Goal: Task Accomplishment & Management: Complete application form

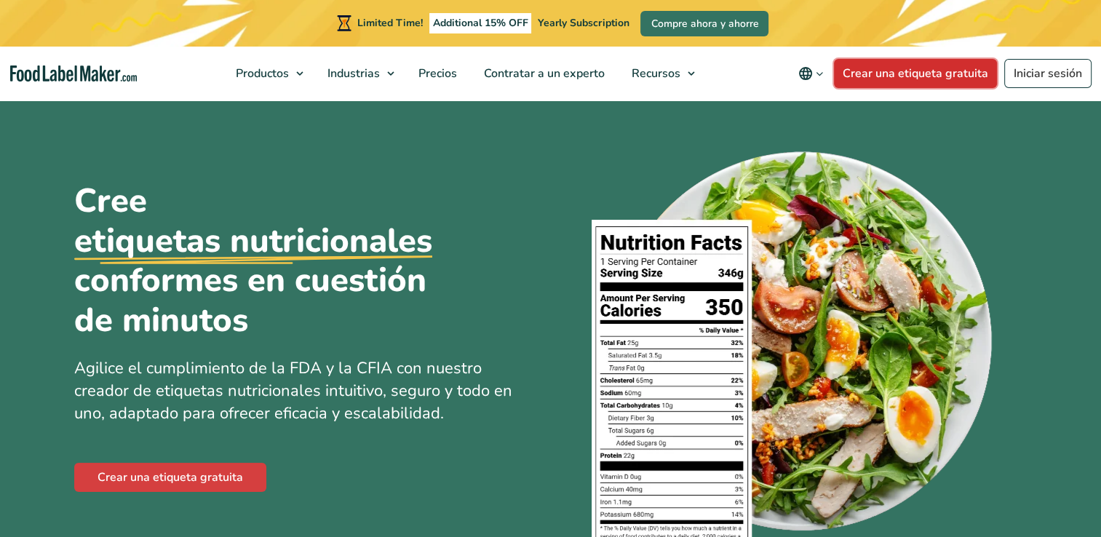
click at [902, 74] on link "Crear una etiqueta gratuita" at bounding box center [915, 73] width 163 height 29
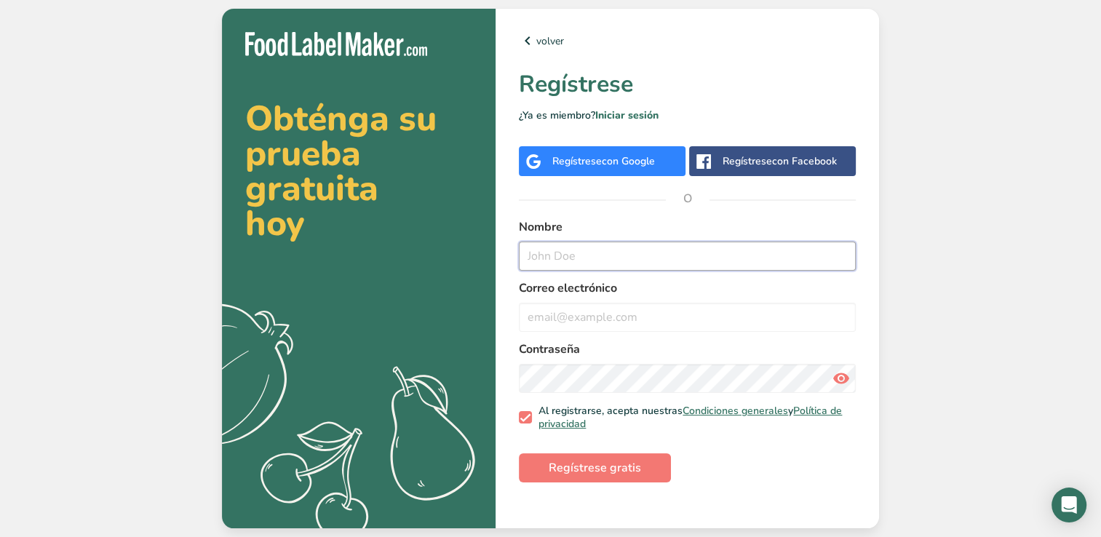
click at [567, 260] on input "text" at bounding box center [687, 256] width 337 height 29
type input "[PERSON_NAME]"
click at [589, 314] on input "email" at bounding box center [687, 317] width 337 height 29
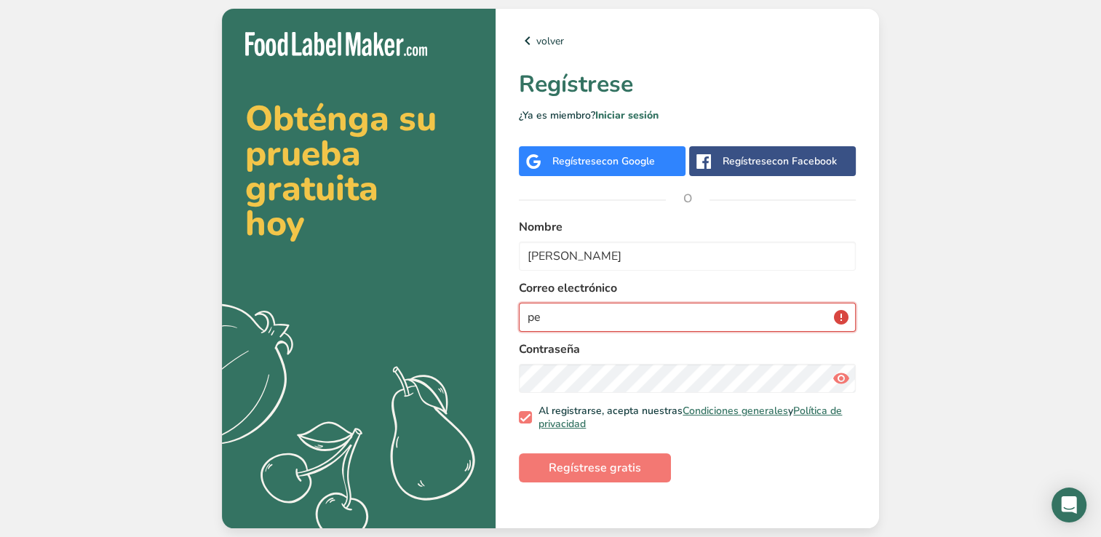
type input "p"
type input "carlospcpc14@gmail.com"
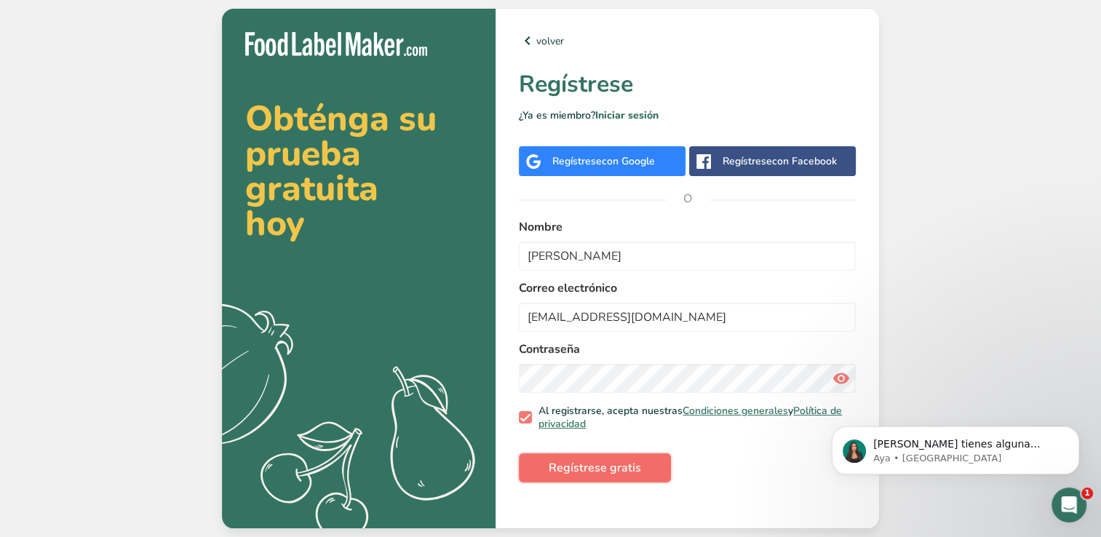
click at [573, 463] on span "Regístrese gratis" at bounding box center [595, 467] width 92 height 17
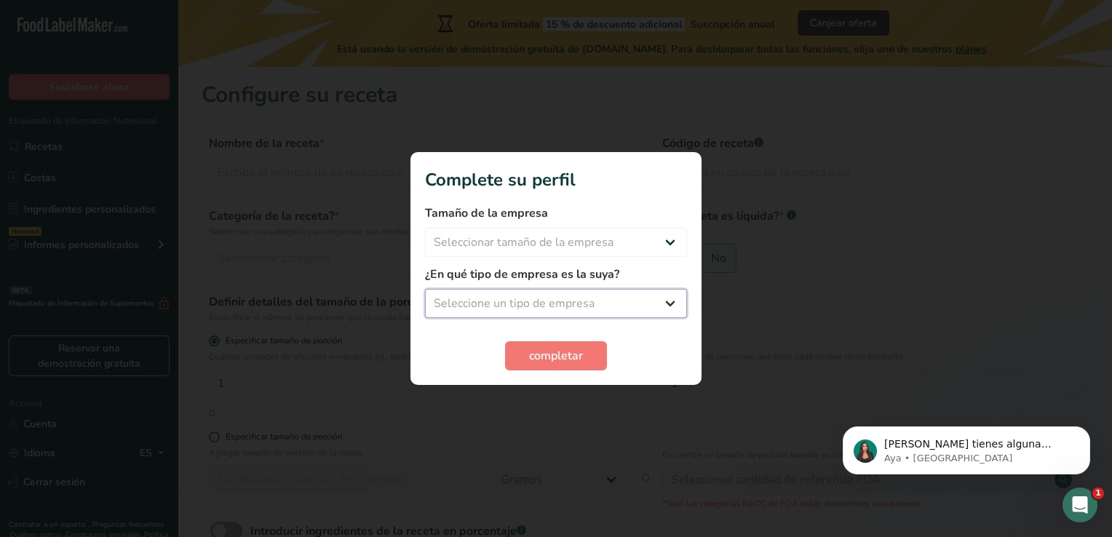
click at [640, 301] on select "Seleccione un tipo de empresa Fabricante de alimentos envasados Restaurante y c…" at bounding box center [556, 303] width 262 height 29
select select "1"
click at [425, 289] on select "Seleccione un tipo de empresa Fabricante de alimentos envasados Restaurante y c…" at bounding box center [556, 303] width 262 height 29
click at [664, 243] on select "Seleccionar tamaño de la empresa Menos de 10 empleados De 10 a 50 empleados De …" at bounding box center [556, 242] width 262 height 29
select select "1"
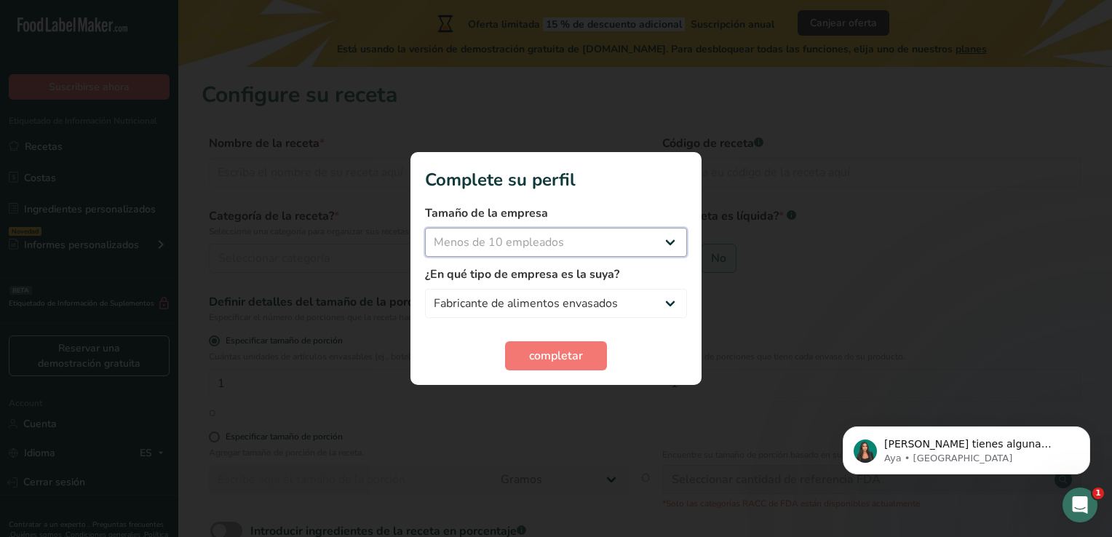
click at [425, 228] on select "Seleccionar tamaño de la empresa Menos de 10 empleados De 10 a 50 empleados De …" at bounding box center [556, 242] width 262 height 29
click at [562, 356] on span "completar" at bounding box center [556, 355] width 54 height 17
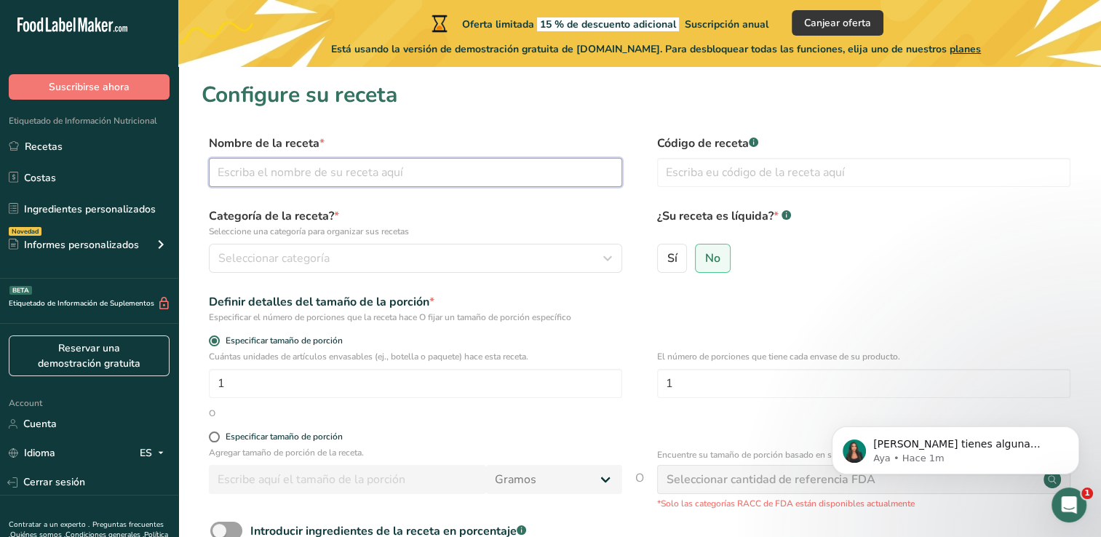
click at [303, 167] on input "text" at bounding box center [415, 172] width 413 height 29
type input "j"
type input "Jugo de piña"
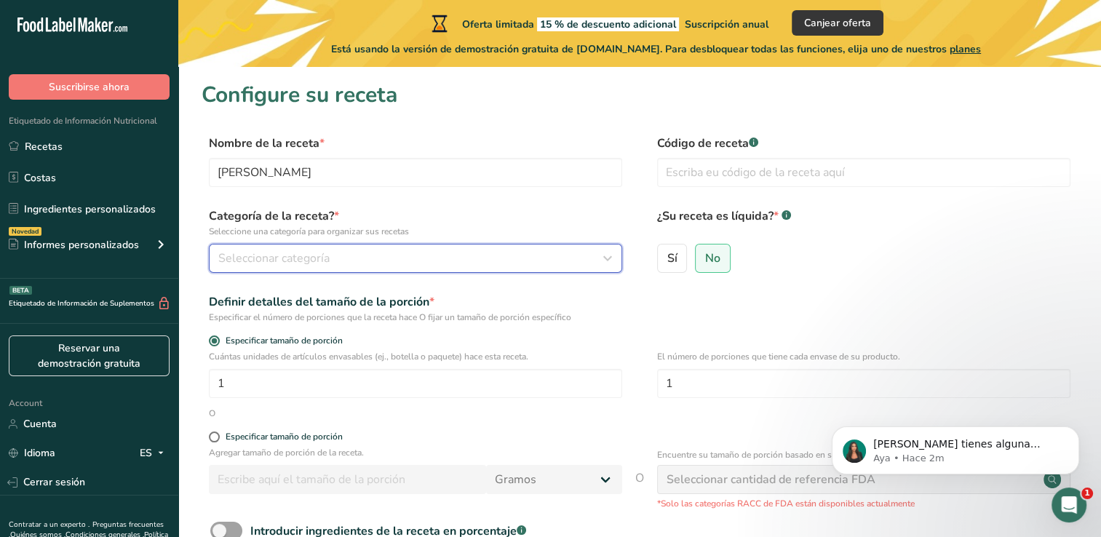
click at [287, 244] on button "Seleccionar categoría" at bounding box center [415, 258] width 413 height 29
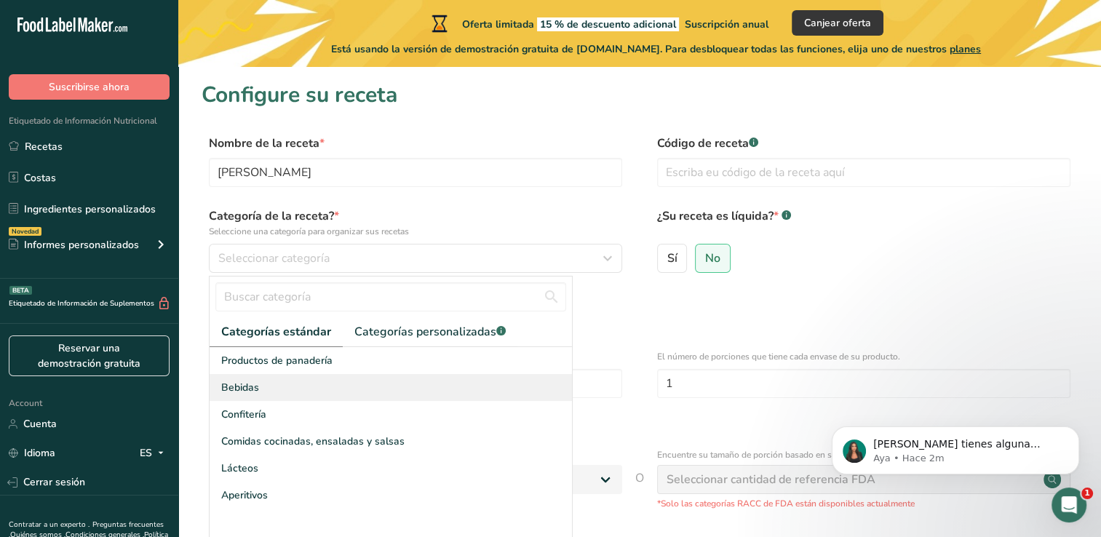
click at [234, 383] on span "Bebidas" at bounding box center [240, 387] width 38 height 15
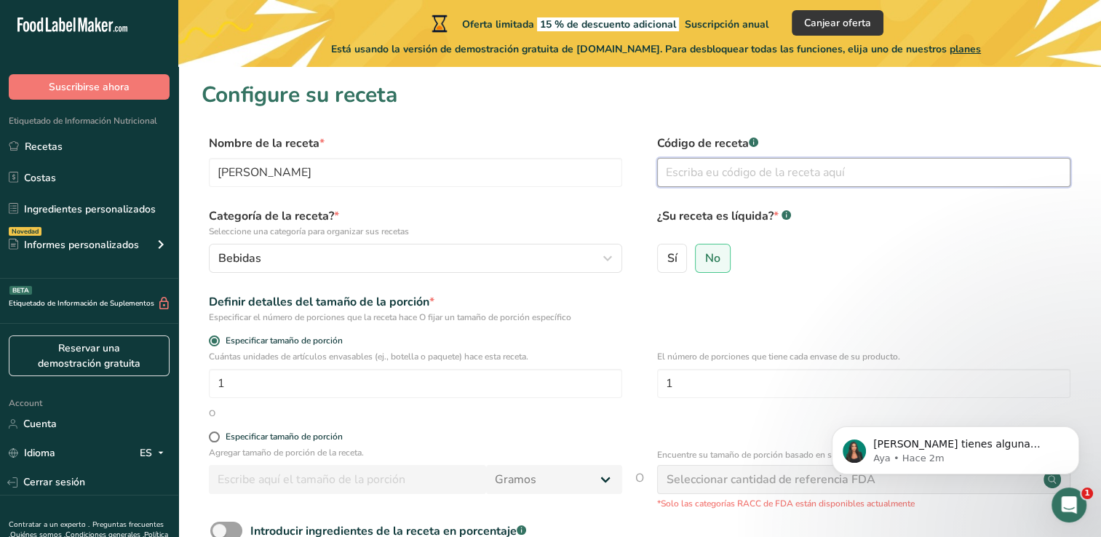
click at [810, 173] on input "text" at bounding box center [863, 172] width 413 height 29
click at [670, 263] on span "Sí" at bounding box center [671, 258] width 10 height 15
click at [667, 263] on input "Sí" at bounding box center [662, 257] width 9 height 9
radio input "true"
radio input "false"
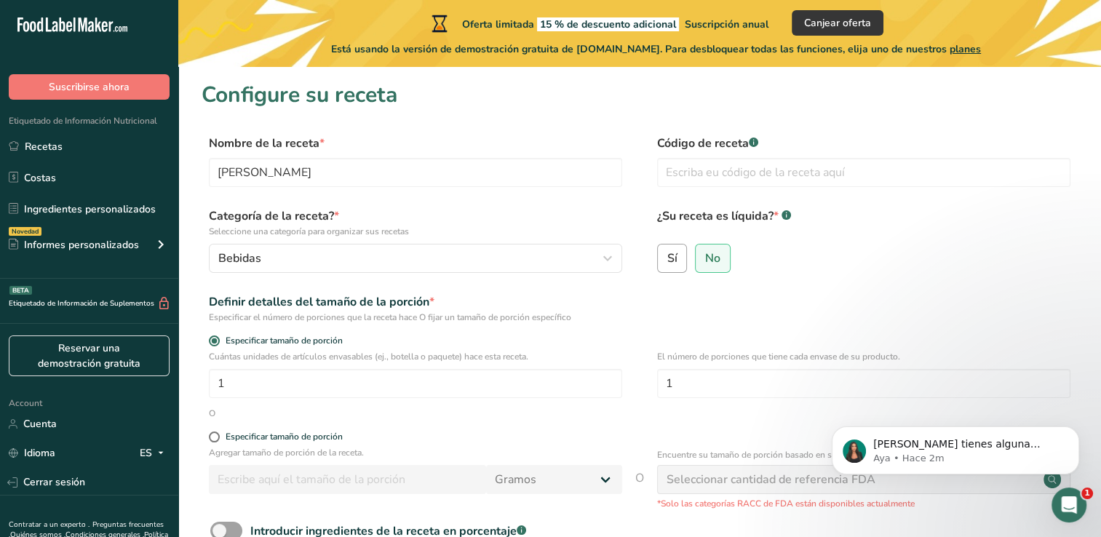
select select "22"
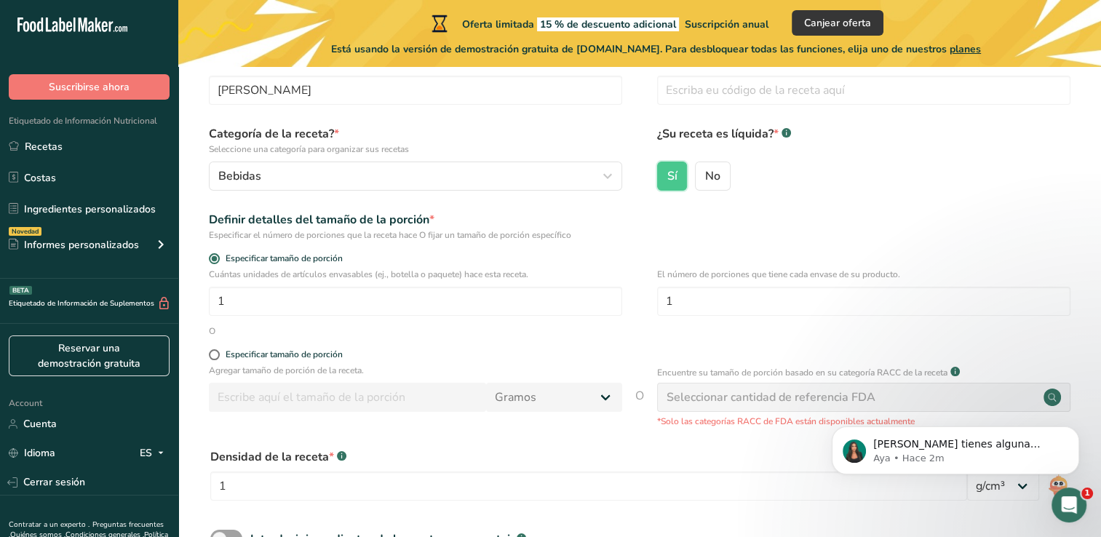
scroll to position [86, 0]
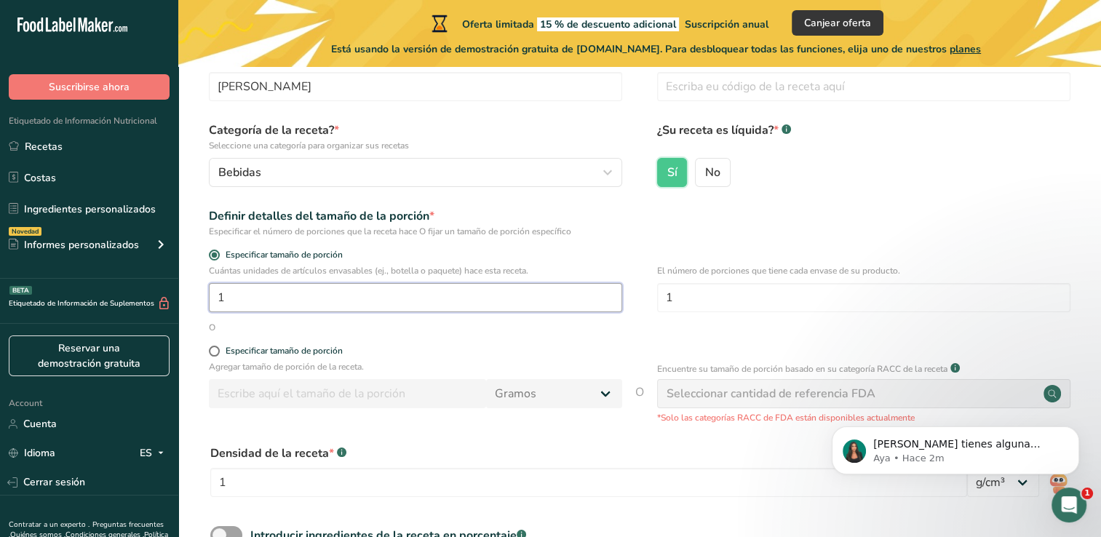
click at [261, 298] on input "1" at bounding box center [415, 297] width 413 height 29
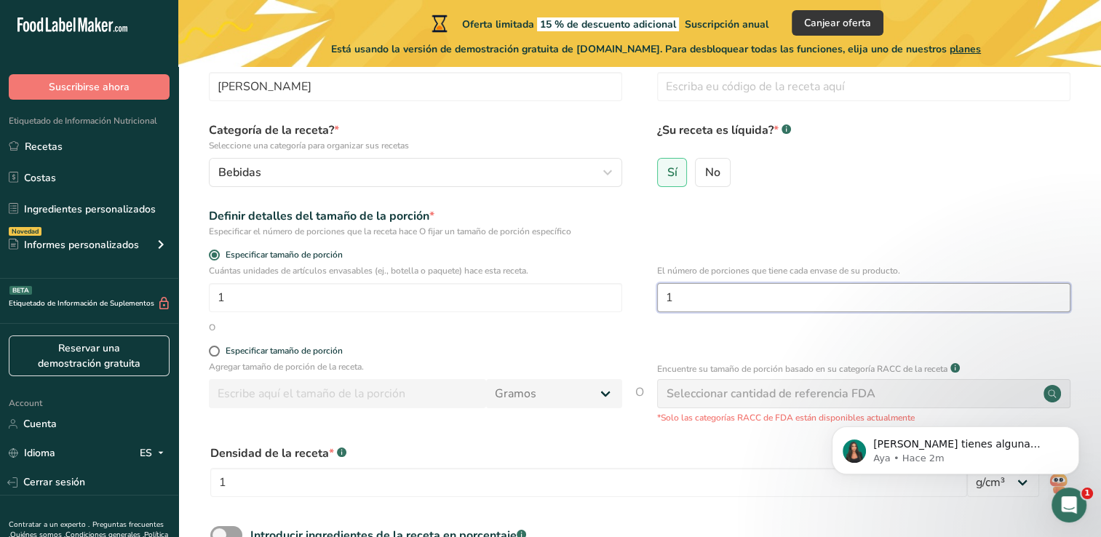
click at [716, 298] on input "1" at bounding box center [863, 297] width 413 height 29
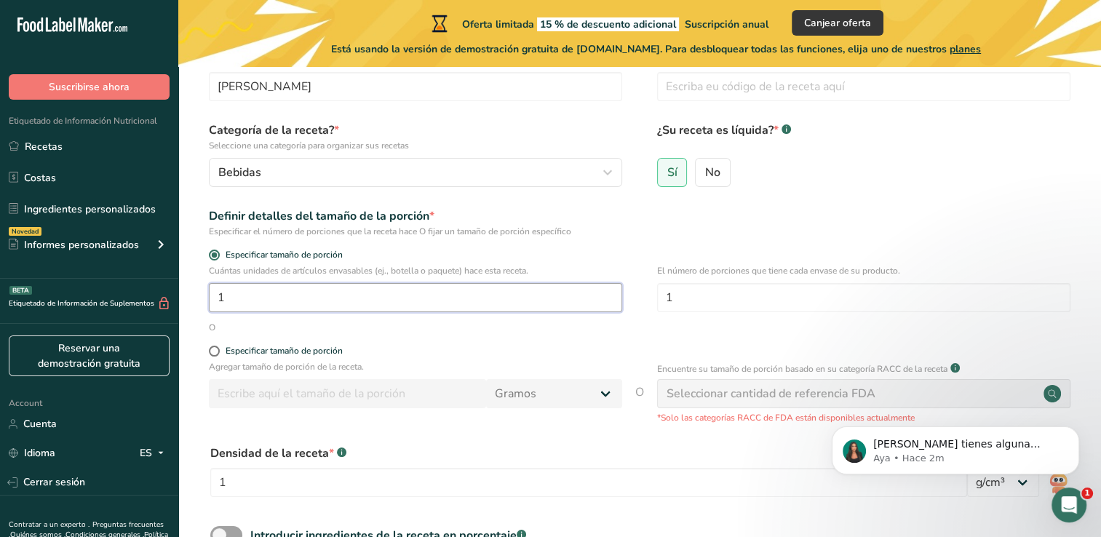
click at [278, 293] on input "1" at bounding box center [415, 297] width 413 height 29
click at [219, 350] on span at bounding box center [214, 351] width 11 height 11
click at [218, 350] on input "Especificar tamaño de porción" at bounding box center [213, 350] width 9 height 9
radio input "true"
radio input "false"
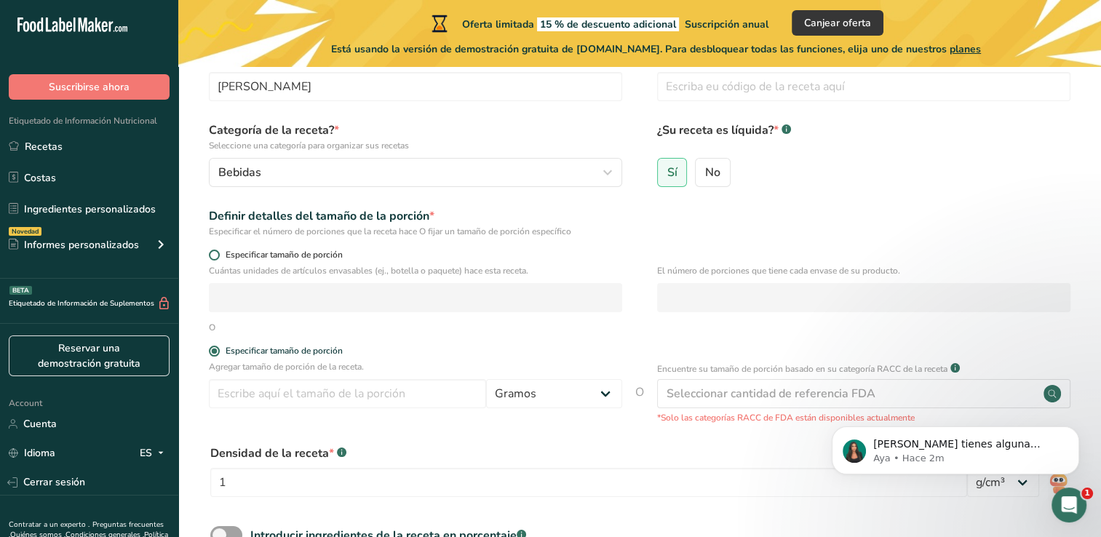
click at [215, 255] on span at bounding box center [214, 255] width 11 height 11
click at [215, 255] on input "Especificar tamaño de porción" at bounding box center [213, 254] width 9 height 9
radio input "true"
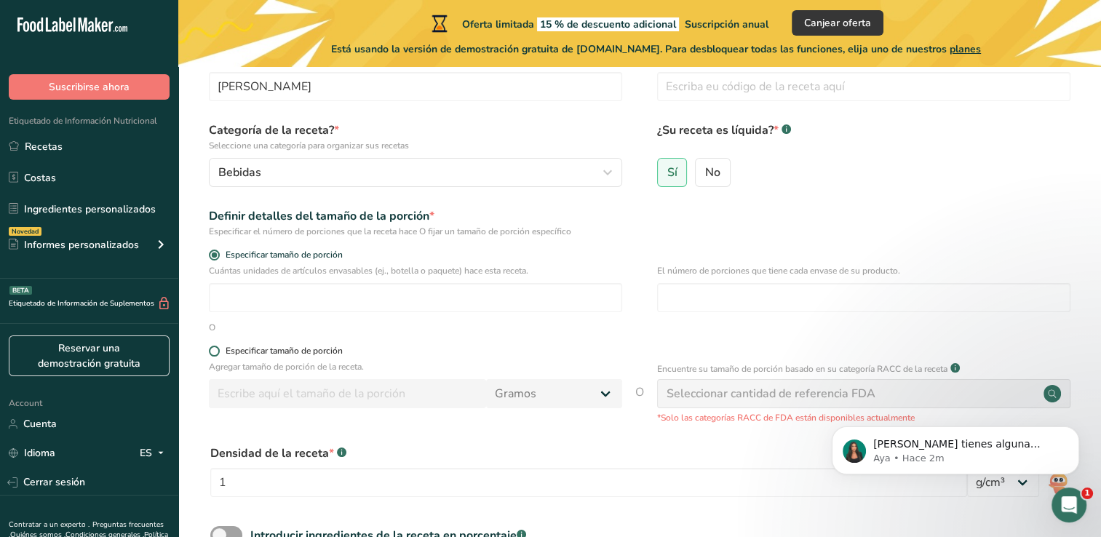
click at [214, 356] on div "Especificar tamaño de porción" at bounding box center [415, 353] width 413 height 15
click at [213, 350] on span at bounding box center [214, 351] width 11 height 11
click at [213, 350] on input "Especificar tamaño de porción" at bounding box center [213, 350] width 9 height 9
radio input "true"
radio input "false"
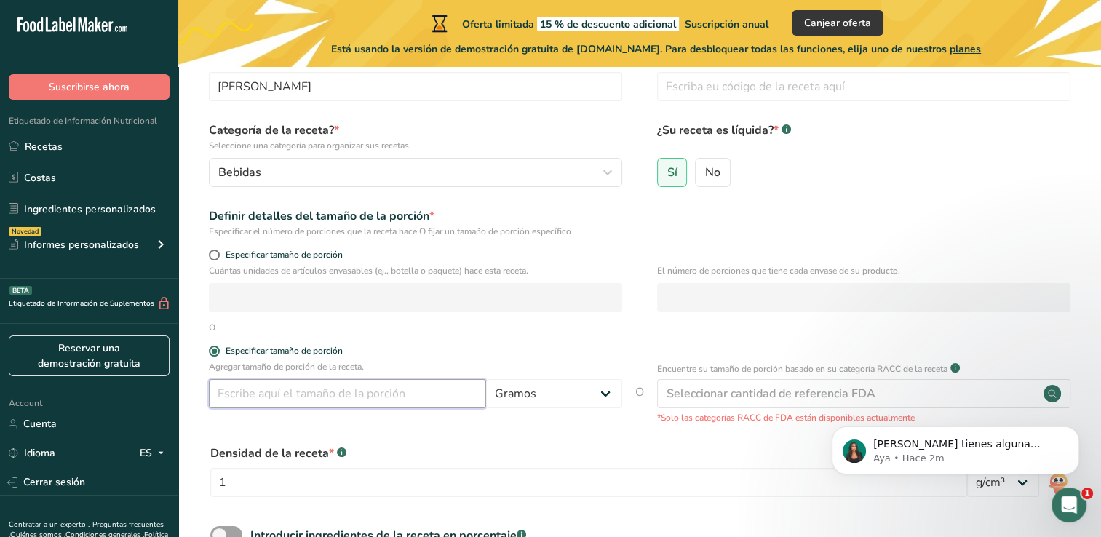
click at [277, 388] on input "number" at bounding box center [347, 393] width 277 height 29
click at [597, 400] on select "Gramos kg mg mcg libras onza litro mL onza líquida cucharada cucharadita taza C…" at bounding box center [554, 393] width 136 height 29
click at [486, 379] on select "Gramos kg mg mcg libras onza litro mL onza líquida cucharada cucharadita taza C…" at bounding box center [554, 393] width 136 height 29
click at [364, 398] on input "number" at bounding box center [347, 393] width 277 height 29
click at [553, 388] on select "Gramos kg mg mcg libras onza litro mL onza líquida cucharada cucharadita taza C…" at bounding box center [554, 393] width 136 height 29
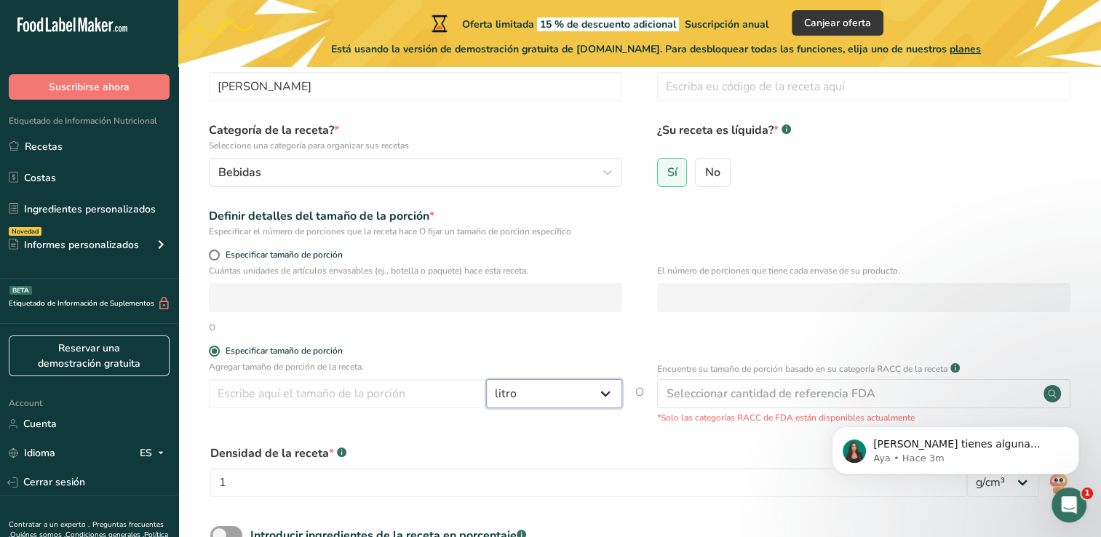
click at [486, 379] on select "Gramos kg mg mcg libras onza litro mL onza líquida cucharada cucharadita taza C…" at bounding box center [554, 393] width 136 height 29
click at [562, 384] on select "Gramos kg mg mcg libras onza litro mL onza líquida cucharada cucharadita taza C…" at bounding box center [554, 393] width 136 height 29
select select "17"
click at [486, 379] on select "Gramos kg mg mcg libras onza litro mL onza líquida cucharada cucharadita taza C…" at bounding box center [554, 393] width 136 height 29
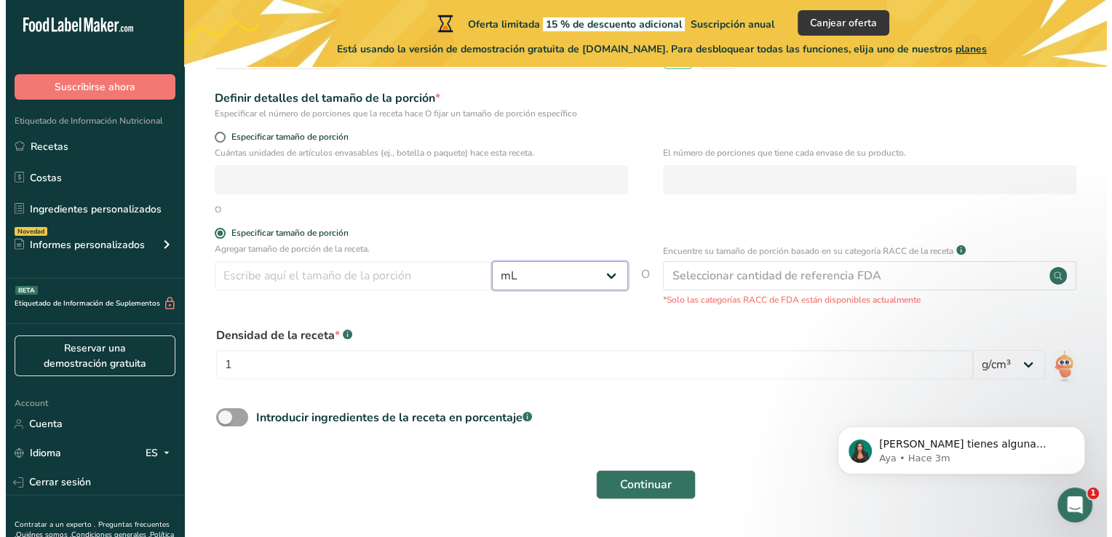
scroll to position [244, 0]
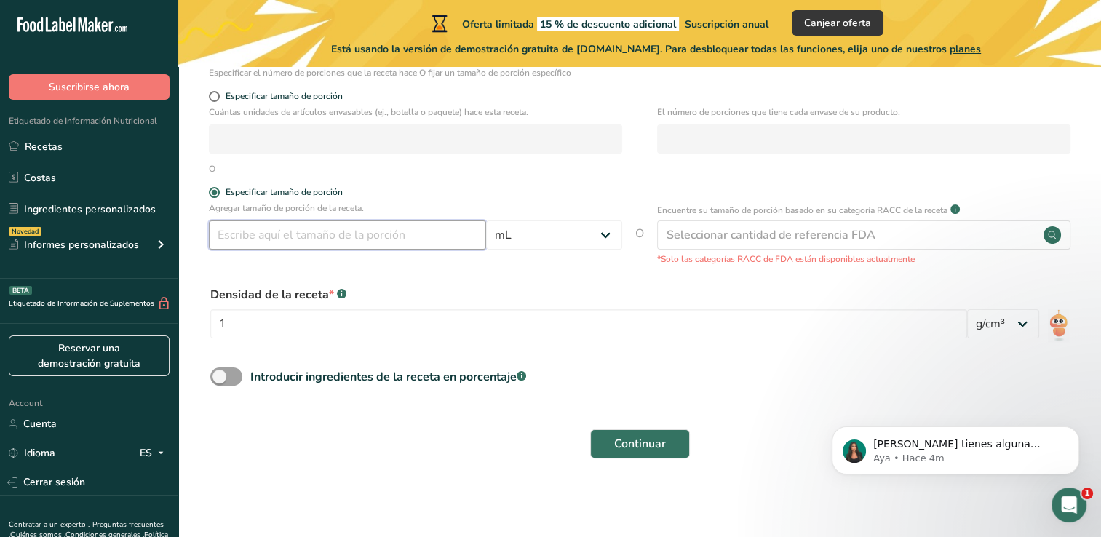
click at [288, 229] on input "number" at bounding box center [347, 234] width 277 height 29
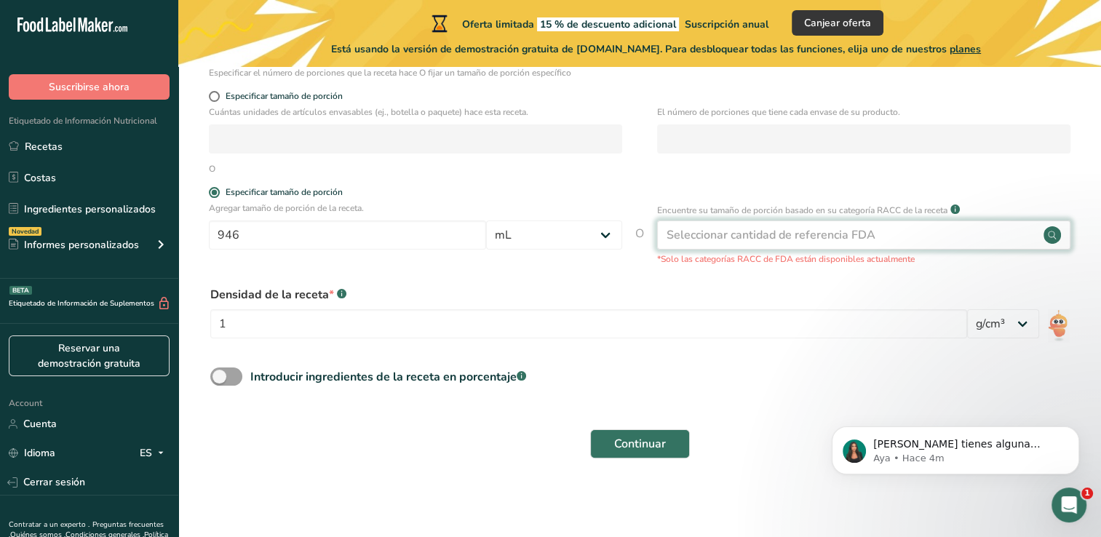
click at [794, 232] on div "Seleccionar cantidad de referencia FDA" at bounding box center [770, 234] width 209 height 17
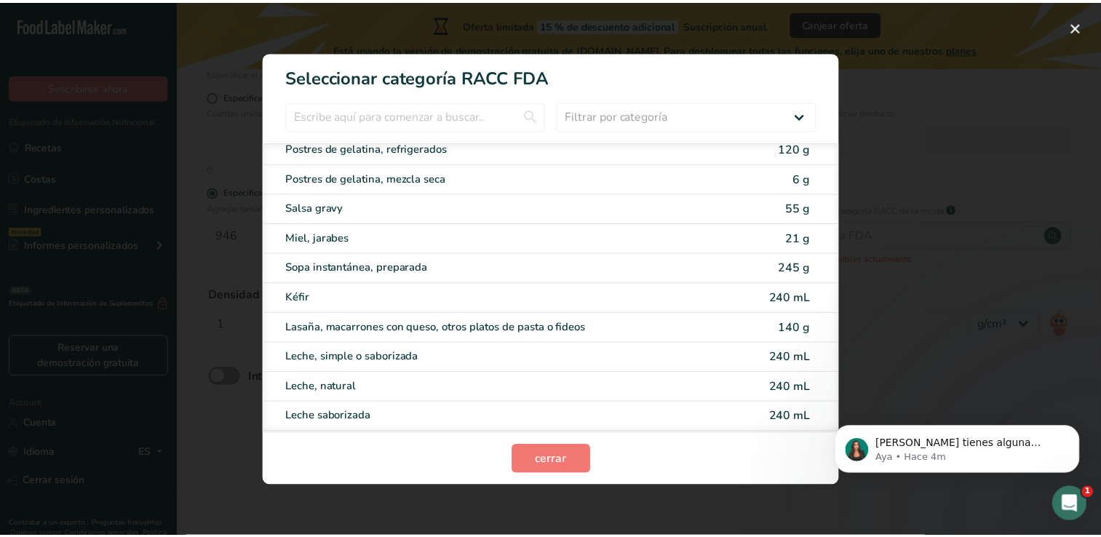
scroll to position [2858, 0]
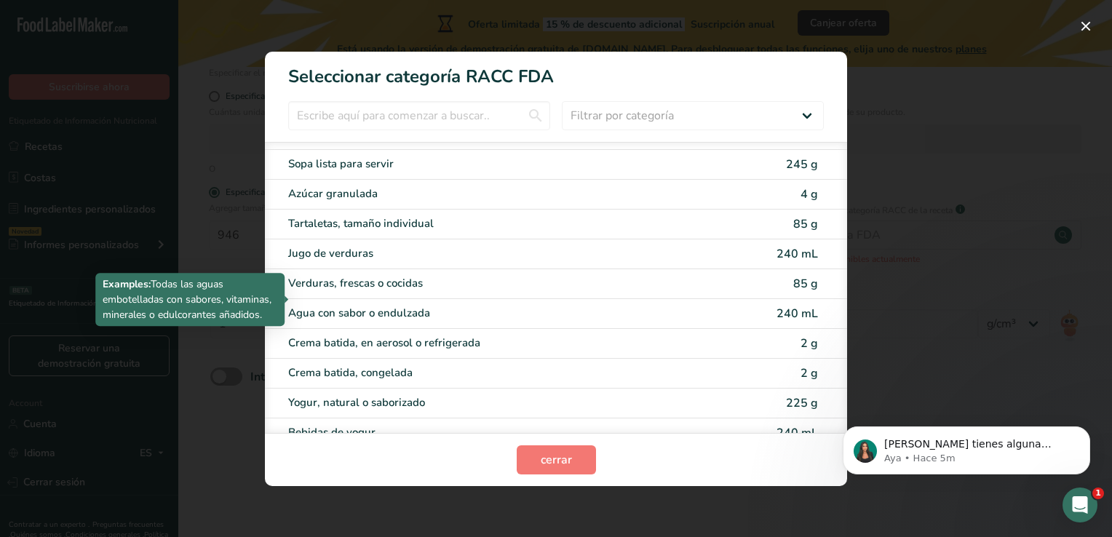
click at [332, 305] on div "Agua con sabor o endulzada" at bounding box center [494, 313] width 413 height 17
type input "240"
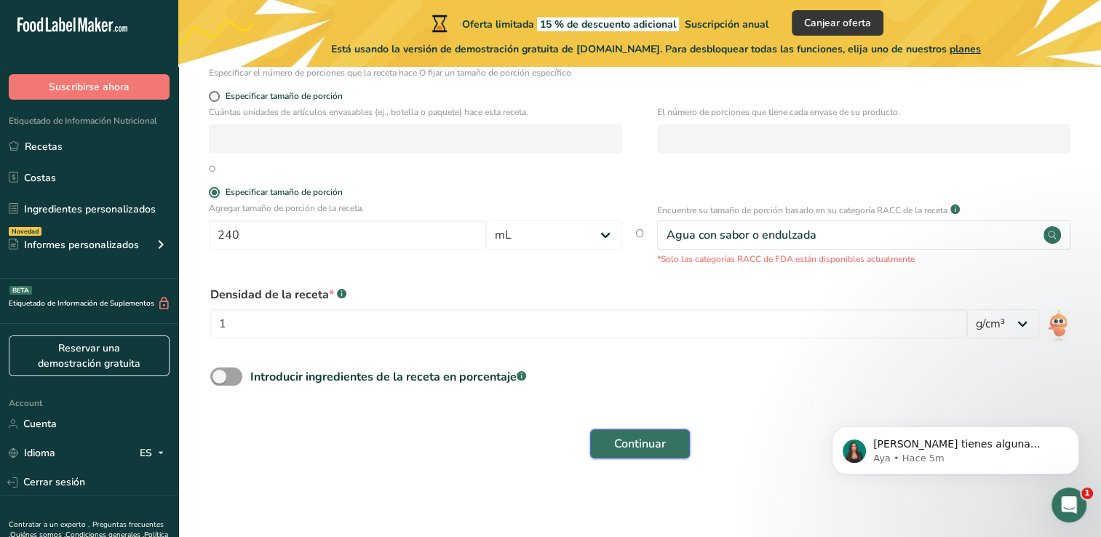
click at [642, 443] on span "Continuar" at bounding box center [640, 443] width 52 height 17
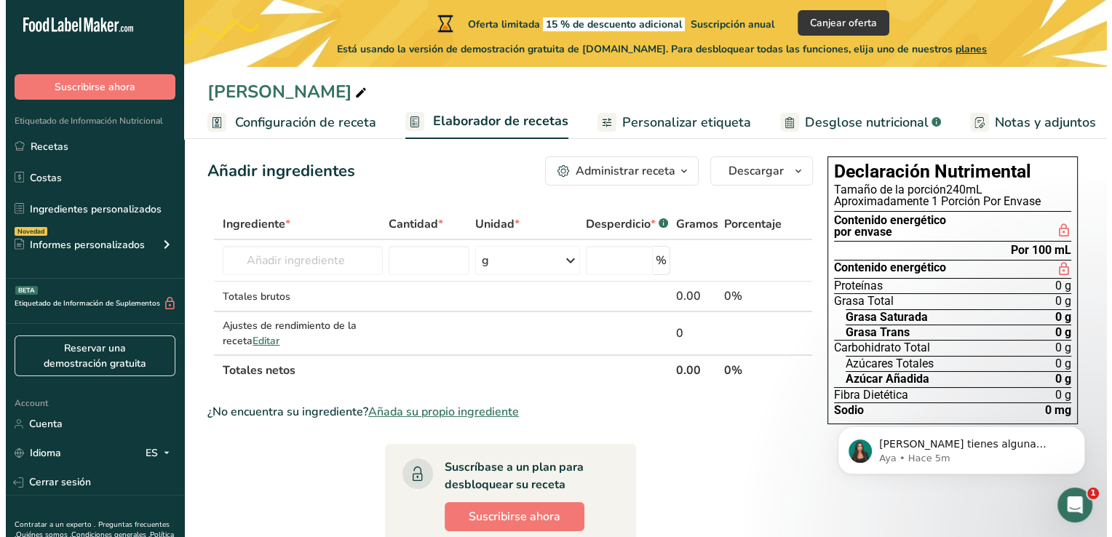
scroll to position [17, 0]
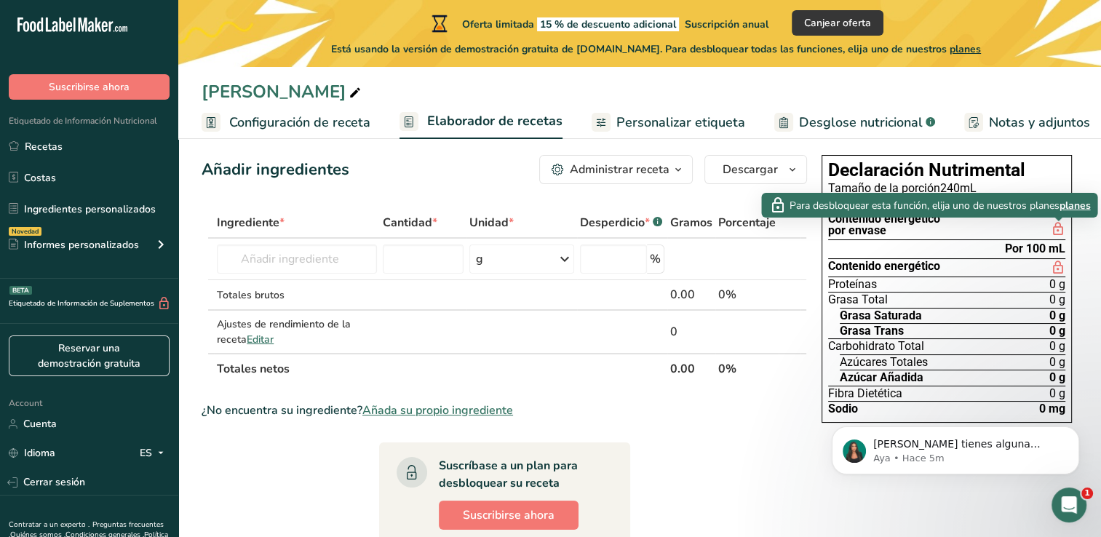
click at [1055, 223] on div at bounding box center [1058, 221] width 7 height 7
click at [1057, 232] on icon at bounding box center [1058, 228] width 15 height 17
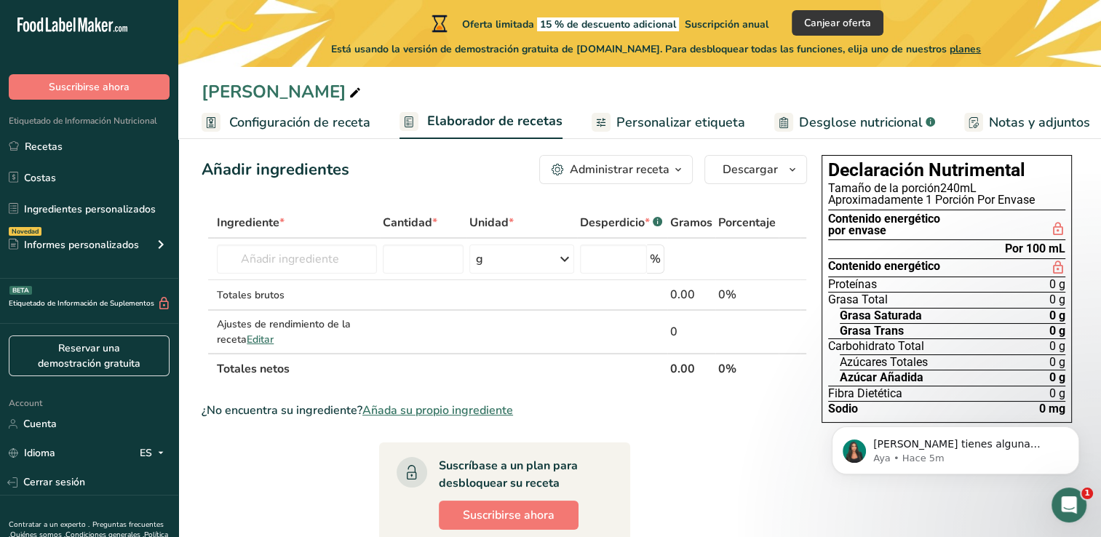
click at [1056, 232] on icon at bounding box center [1058, 228] width 15 height 17
click at [480, 519] on span "Suscribirse ahora" at bounding box center [509, 514] width 92 height 17
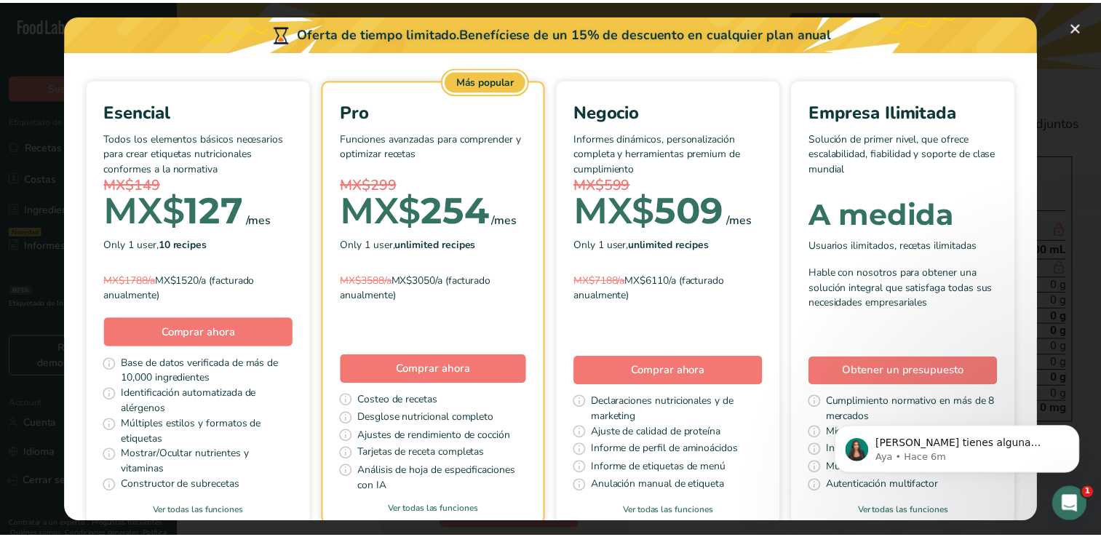
scroll to position [0, 0]
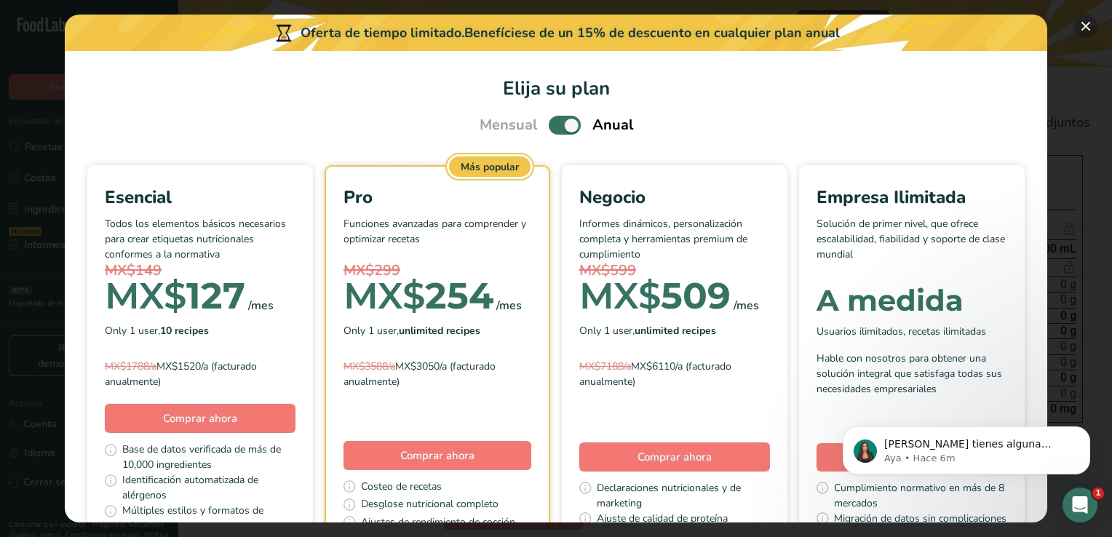
click at [1083, 36] on button "Pick Your Pricing Plan Modal" at bounding box center [1085, 26] width 23 height 23
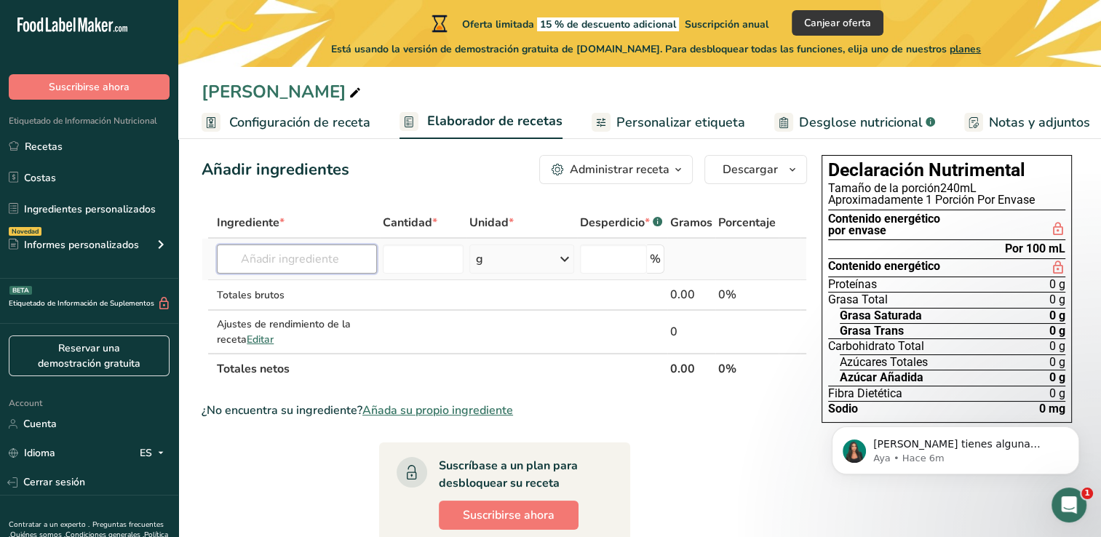
click at [337, 255] on input "text" at bounding box center [297, 258] width 160 height 29
type input "k"
click at [896, 283] on div "Proteínas 0 g" at bounding box center [946, 283] width 237 height 15
click at [869, 287] on span "Proteínas" at bounding box center [852, 285] width 49 height 12
click at [879, 287] on div "Proteínas 0 g" at bounding box center [946, 283] width 237 height 15
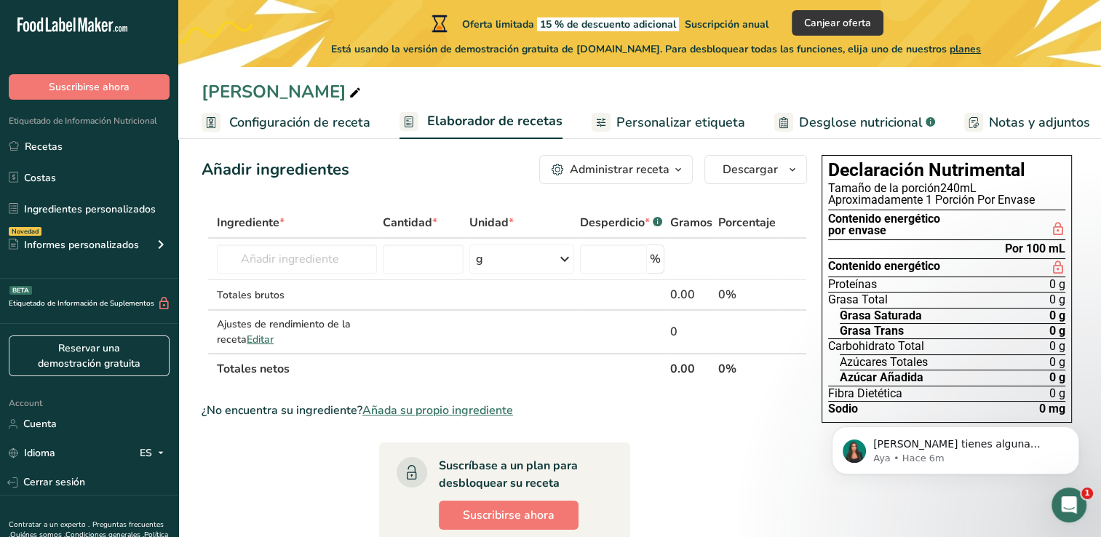
click at [873, 287] on span "Proteínas" at bounding box center [852, 285] width 49 height 12
click at [778, 377] on th at bounding box center [789, 368] width 22 height 31
click at [653, 164] on div "Administrar receta" at bounding box center [620, 169] width 100 height 17
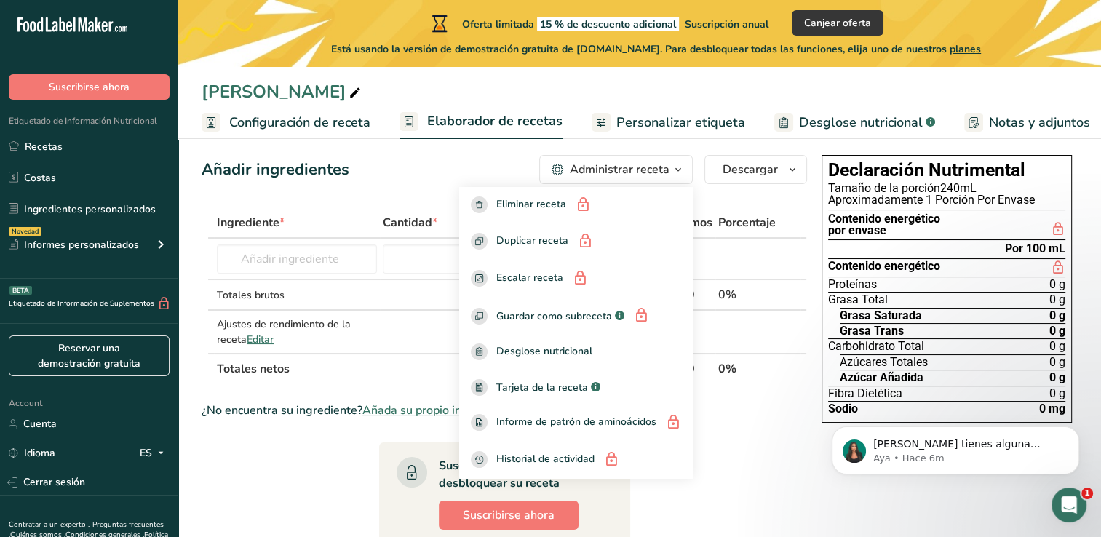
click at [752, 487] on section "Ingrediente * Cantidad * Unidad * Desperdicio * .a-a{fill:#347362;}.b-a{fill:#f…" at bounding box center [504, 489] width 605 height 565
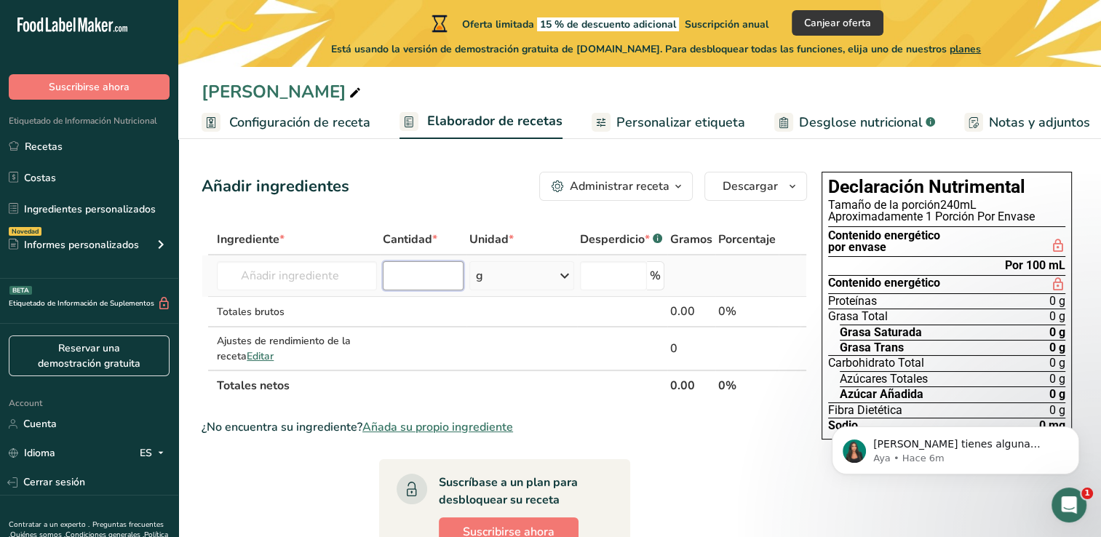
click at [435, 274] on input "number" at bounding box center [423, 275] width 81 height 29
type input "89"
click at [944, 188] on h1 "Declaración Nutrimental" at bounding box center [946, 187] width 237 height 18
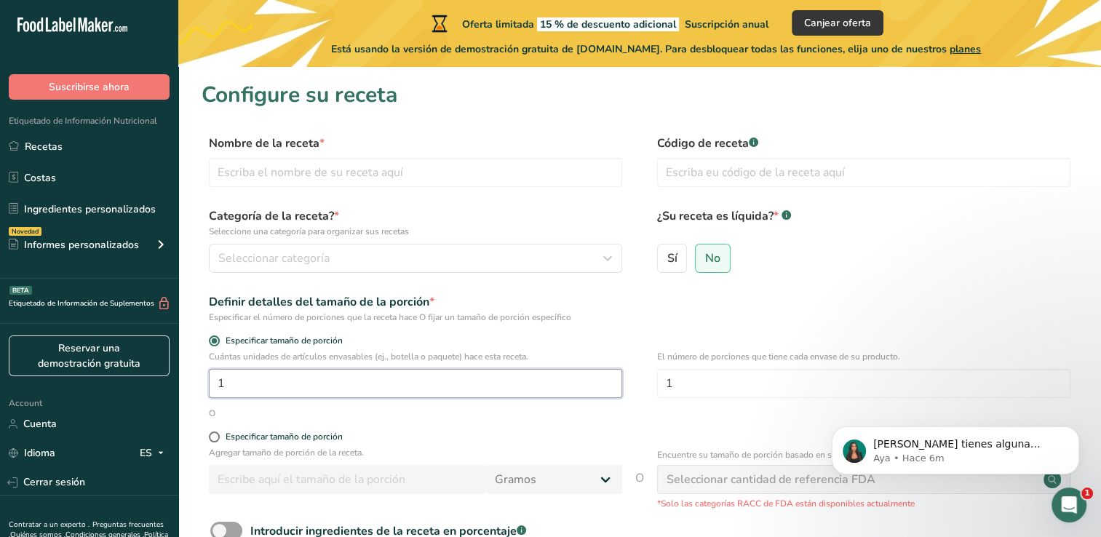
click at [337, 391] on input "1" at bounding box center [415, 383] width 413 height 29
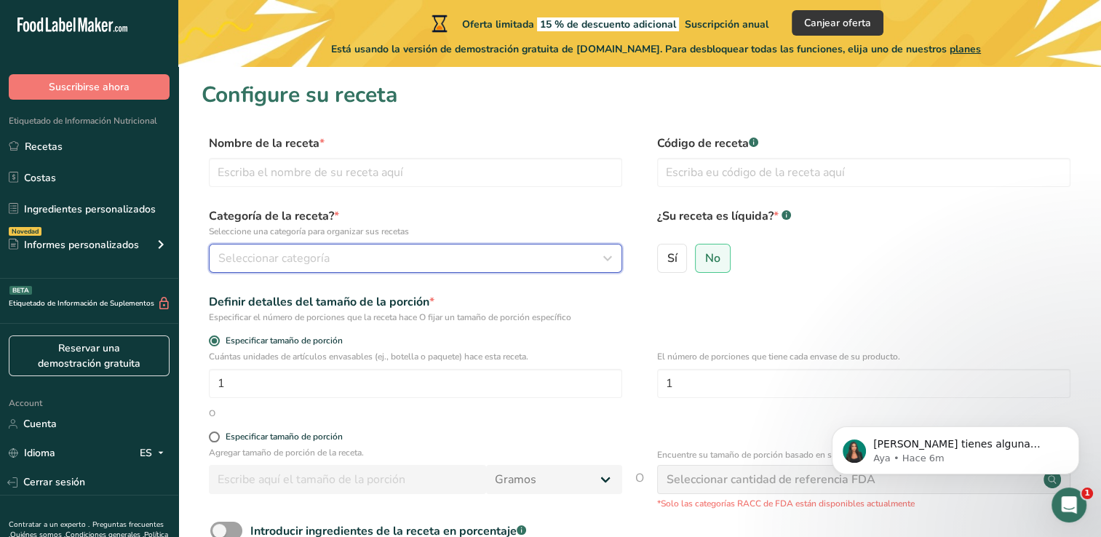
click at [291, 261] on span "Seleccionar categoría" at bounding box center [273, 258] width 111 height 17
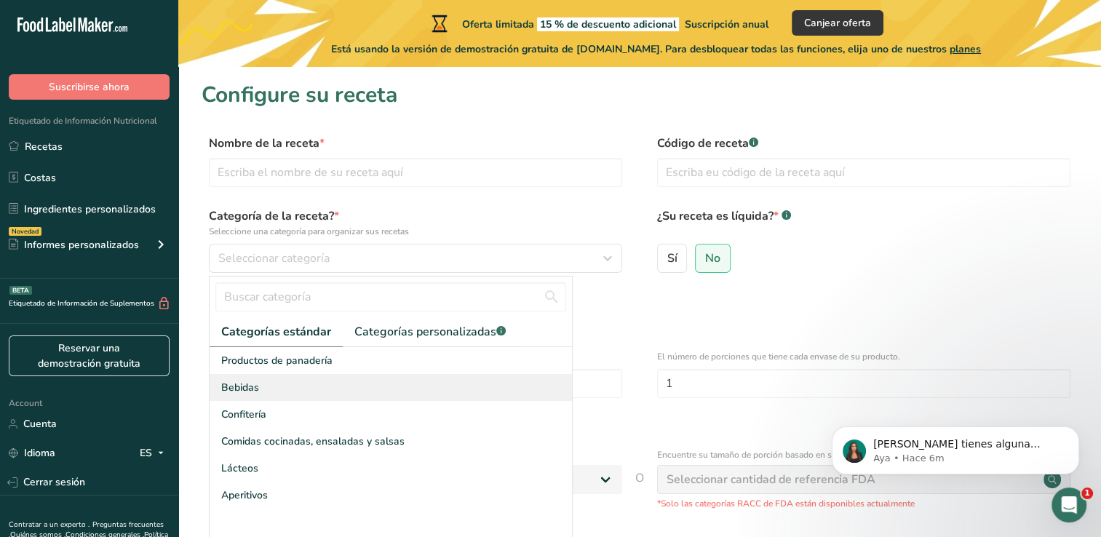
click at [247, 388] on span "Bebidas" at bounding box center [240, 387] width 38 height 15
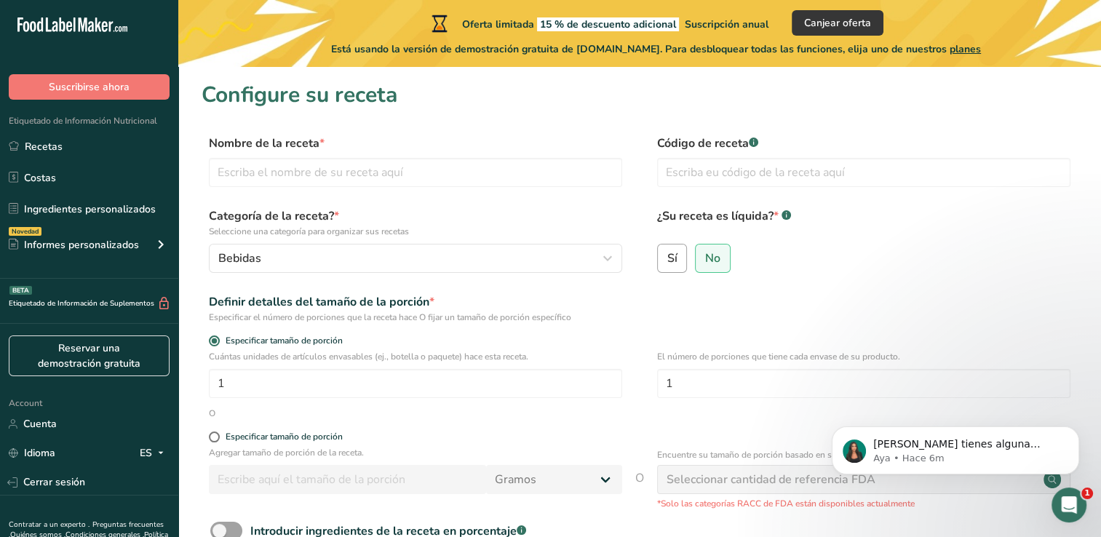
click at [678, 251] on label "Sí" at bounding box center [672, 258] width 31 height 29
click at [667, 253] on input "Sí" at bounding box center [662, 257] width 9 height 9
radio input "true"
radio input "false"
select select "22"
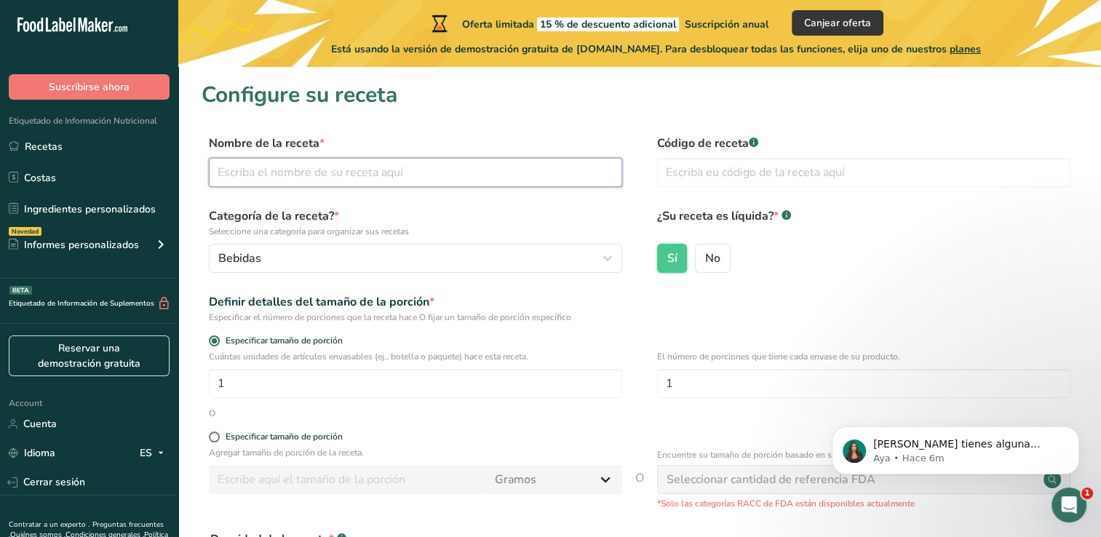
click at [395, 159] on input "text" at bounding box center [415, 172] width 413 height 29
type input "Jugo de piña"
click at [706, 166] on input "text" at bounding box center [863, 172] width 413 height 29
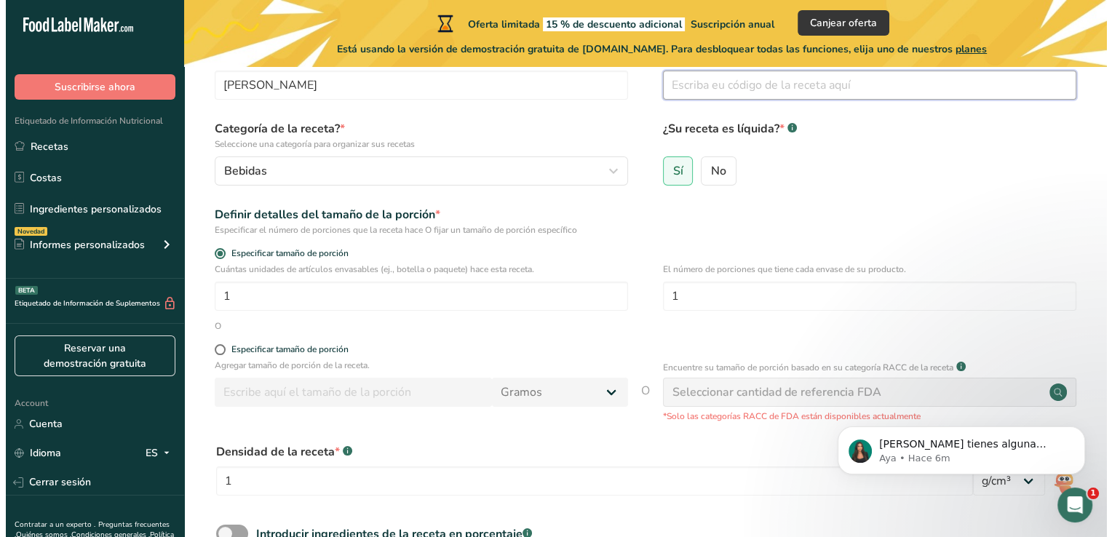
scroll to position [121, 0]
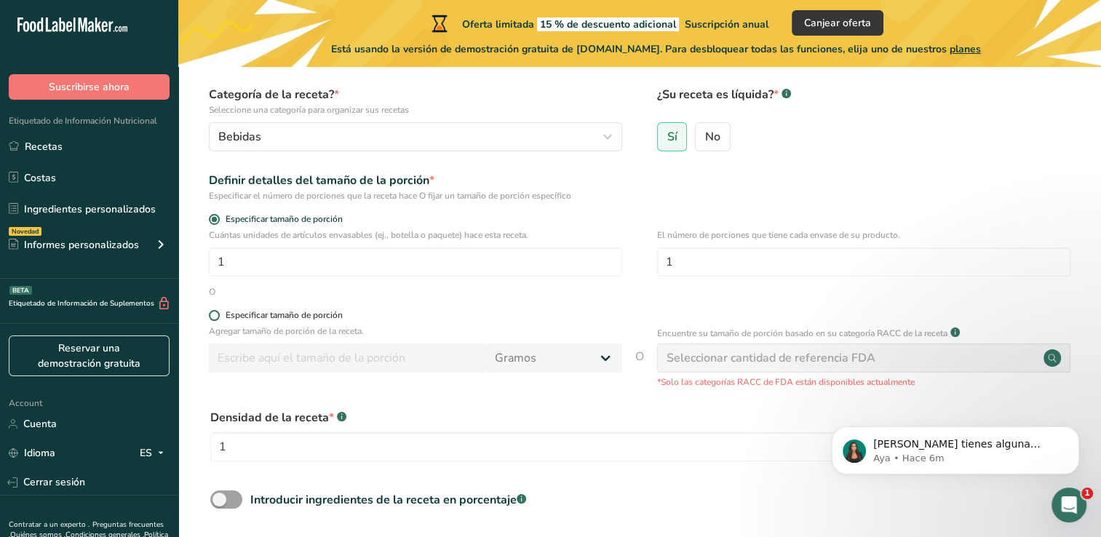
click at [209, 311] on label "Especificar tamaño de porción" at bounding box center [415, 315] width 413 height 11
click at [209, 311] on input "Especificar tamaño de porción" at bounding box center [213, 315] width 9 height 9
radio input "true"
radio input "false"
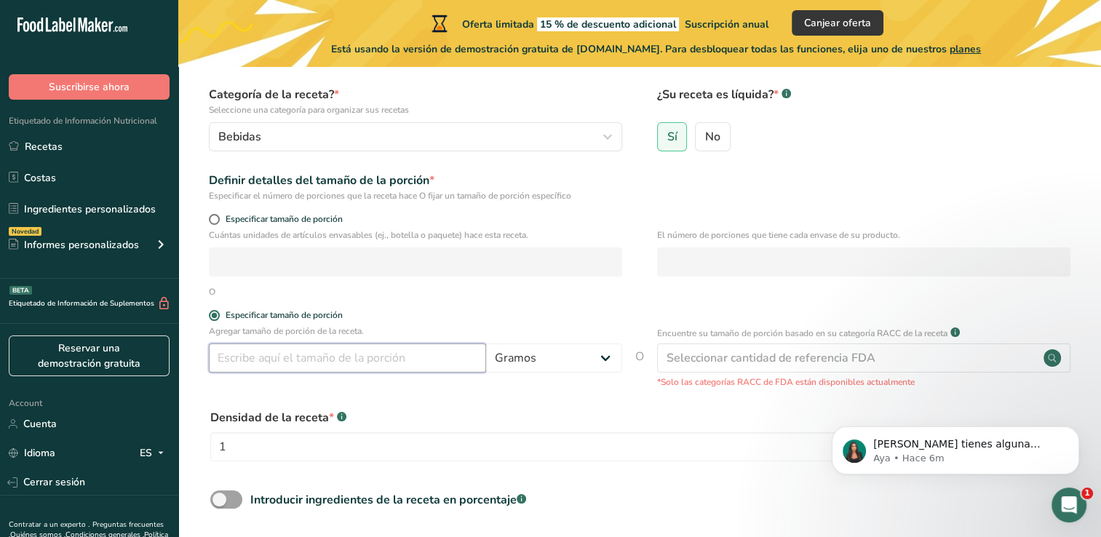
click at [291, 357] on input "number" at bounding box center [347, 357] width 277 height 29
type input "946"
click at [596, 360] on select "Gramos kg mg mcg libras onza litro mL onza líquida cucharada cucharadita taza C…" at bounding box center [554, 357] width 136 height 29
select select "17"
click at [486, 343] on select "Gramos kg mg mcg libras onza litro mL onza líquida cucharada cucharadita taza C…" at bounding box center [554, 357] width 136 height 29
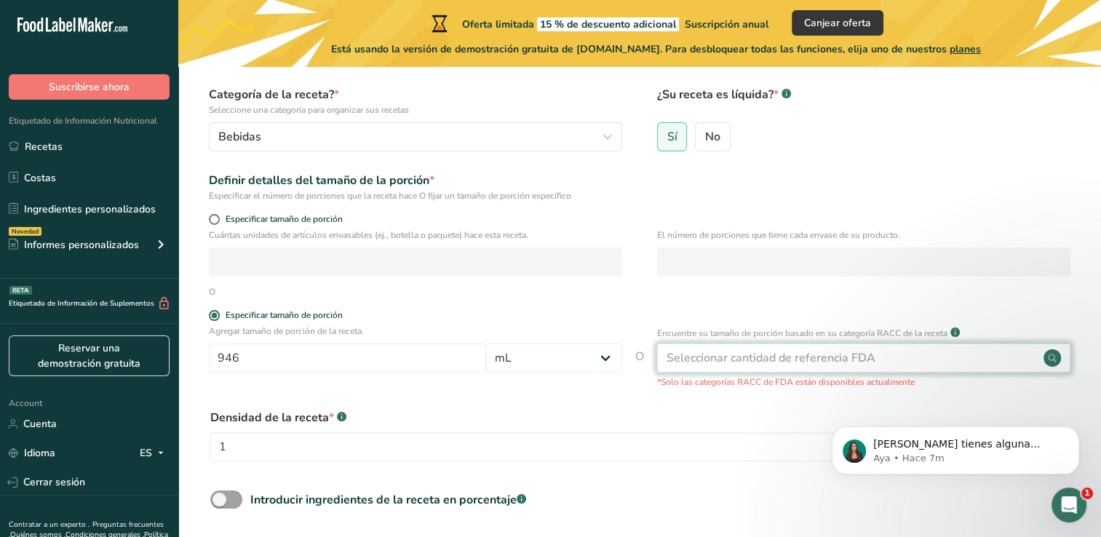
click at [763, 355] on div "Seleccionar cantidad de referencia FDA" at bounding box center [770, 357] width 209 height 17
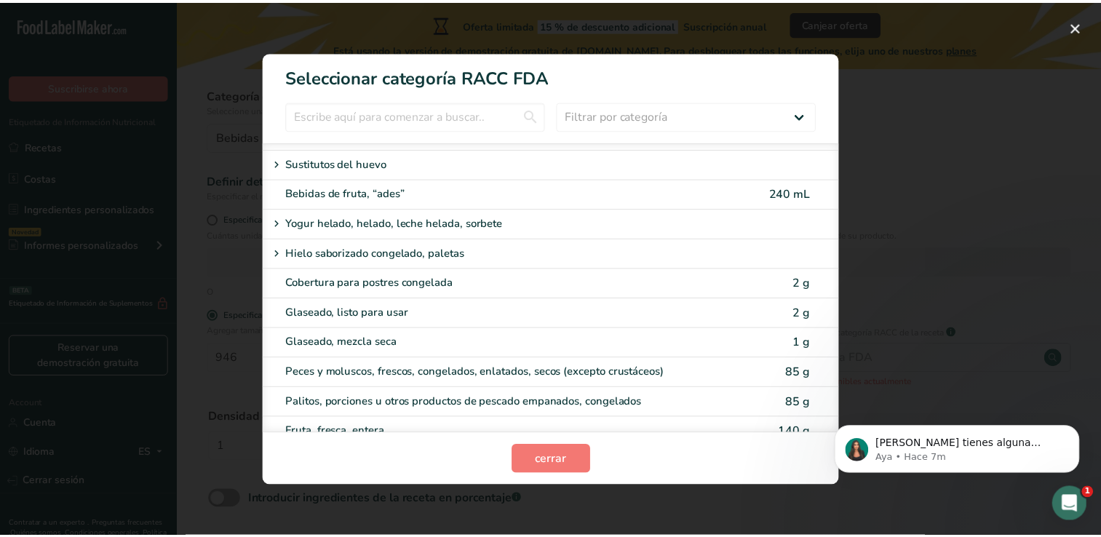
scroll to position [1135, 0]
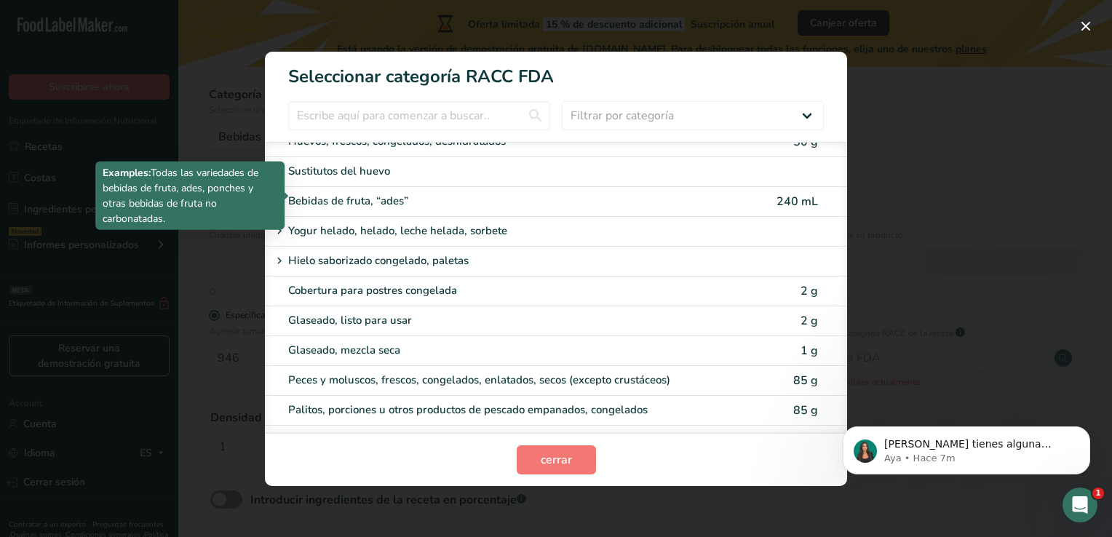
click at [350, 194] on div "Bebidas de fruta, “ades”" at bounding box center [494, 201] width 413 height 17
type input "240"
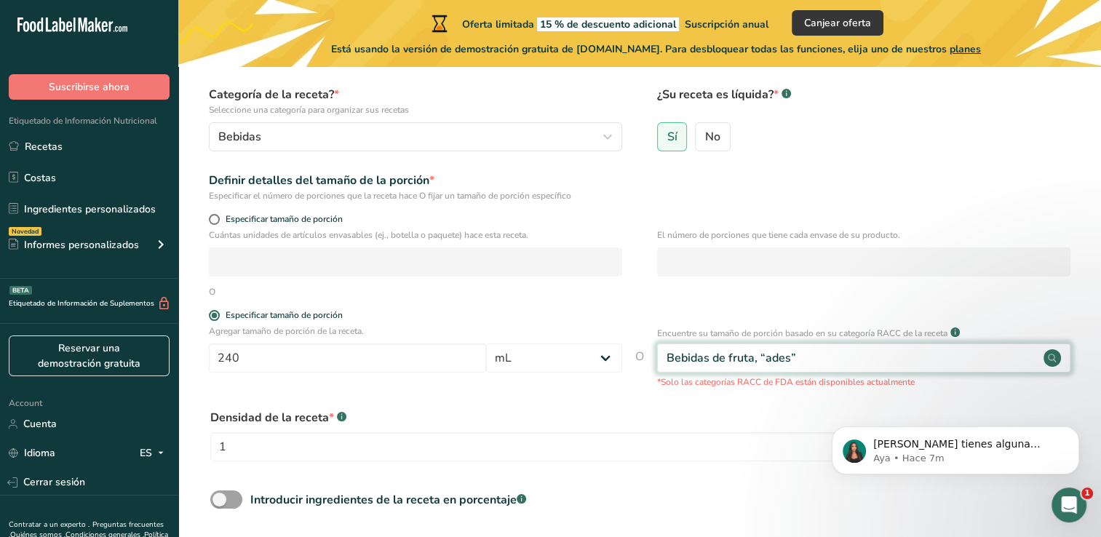
click at [1052, 359] on icon at bounding box center [1052, 358] width 8 height 8
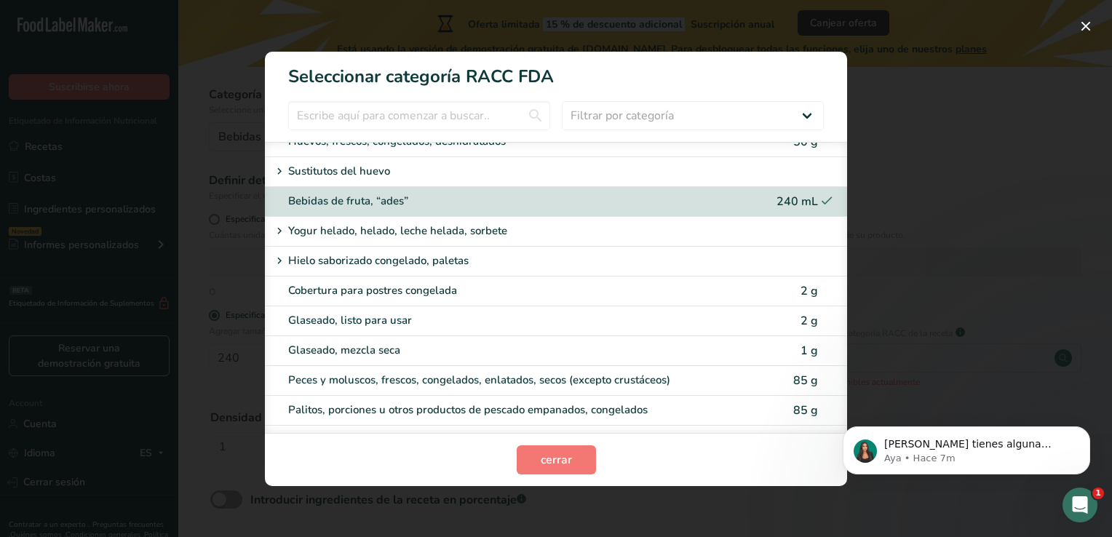
click at [719, 194] on div "Bebidas de fruta, “ades”" at bounding box center [531, 201] width 486 height 17
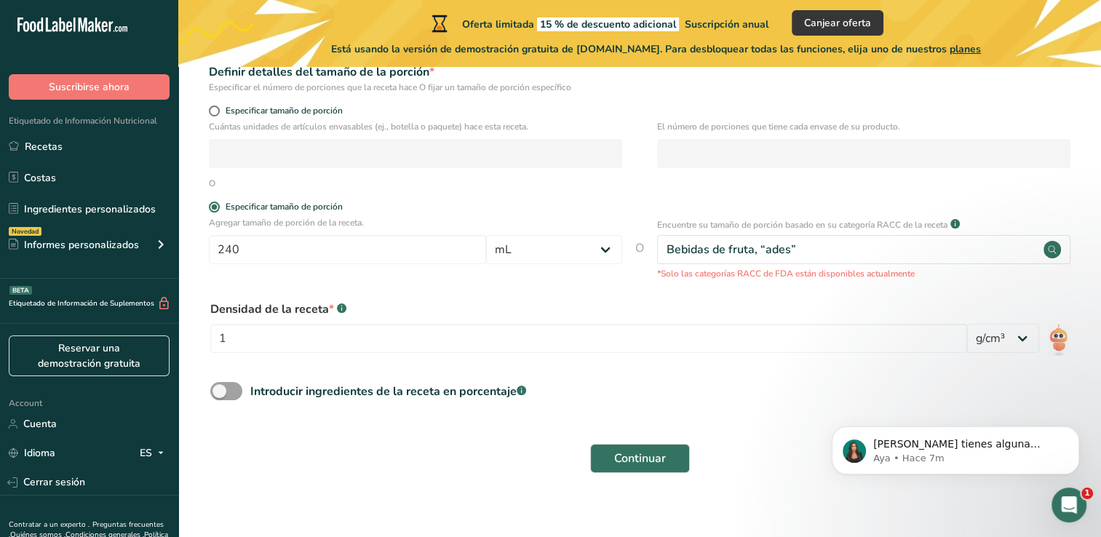
scroll to position [244, 0]
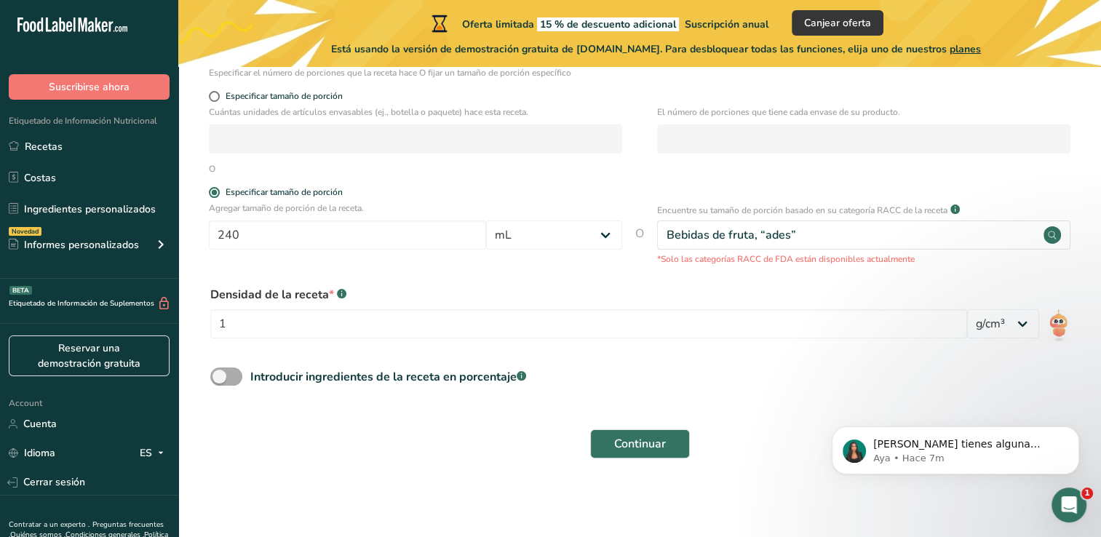
click at [231, 378] on span at bounding box center [226, 376] width 32 height 18
click at [220, 378] on input "Introducir ingredientes de la receta en porcentaje .a-a{fill:#347362;}.b-a{fill…" at bounding box center [214, 376] width 9 height 9
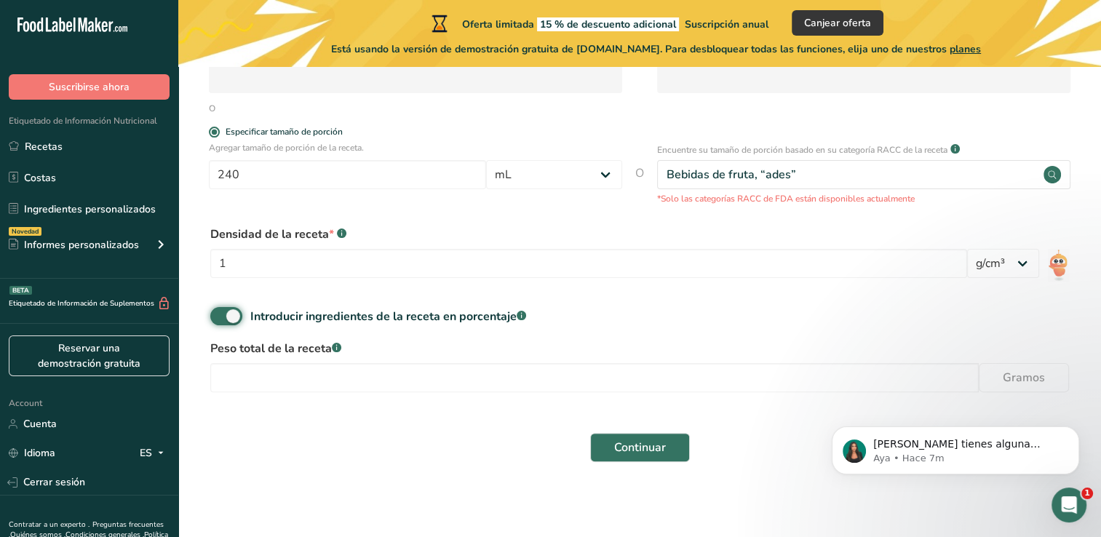
scroll to position [308, 0]
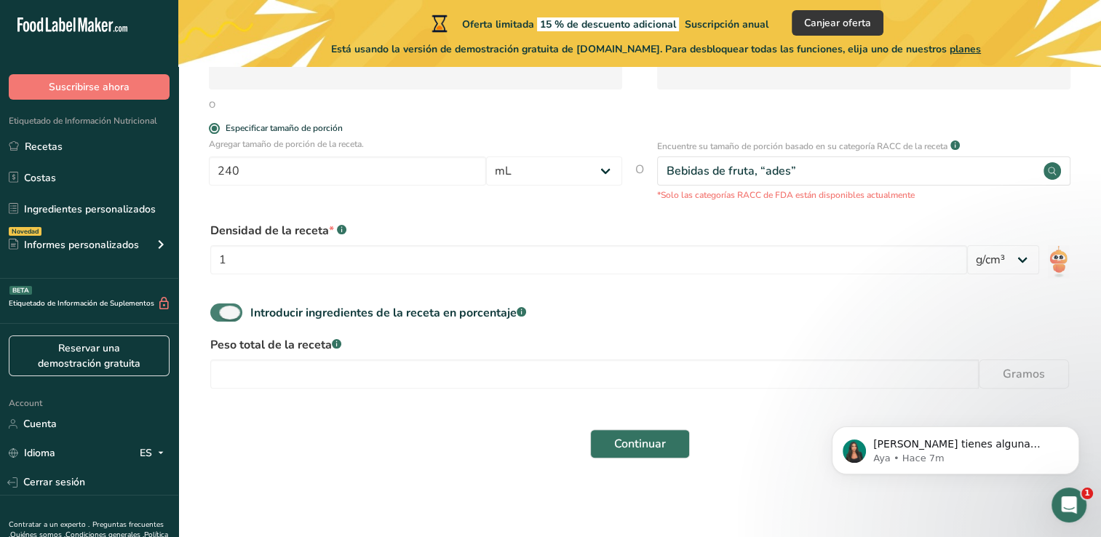
click at [228, 306] on span at bounding box center [226, 312] width 32 height 18
click at [220, 308] on input "Introducir ingredientes de la receta en porcentaje .a-a{fill:#347362;}.b-a{fill…" at bounding box center [214, 312] width 9 height 9
checkbox input "false"
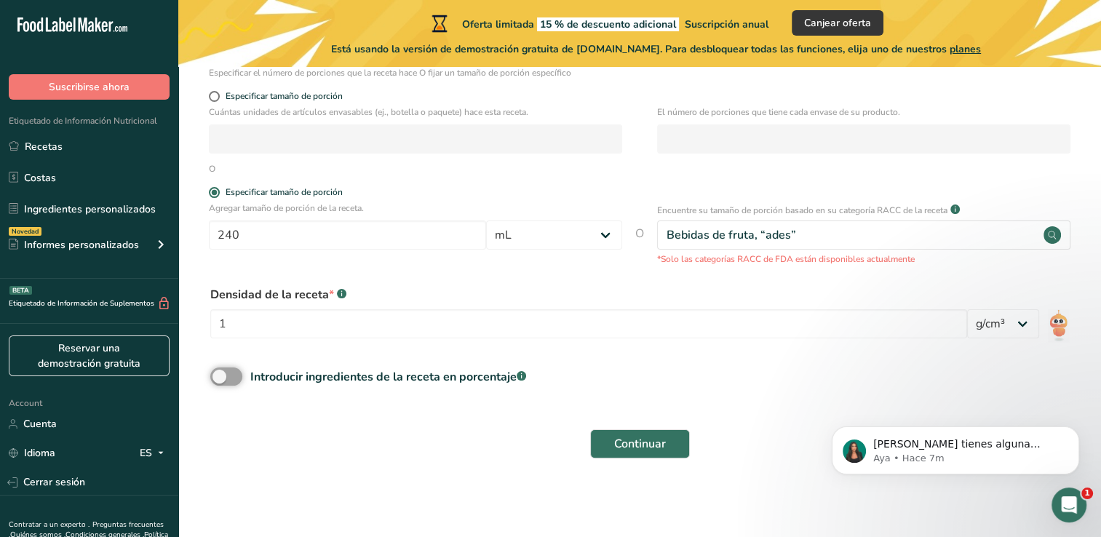
scroll to position [244, 0]
click at [642, 446] on span "Continuar" at bounding box center [640, 443] width 52 height 17
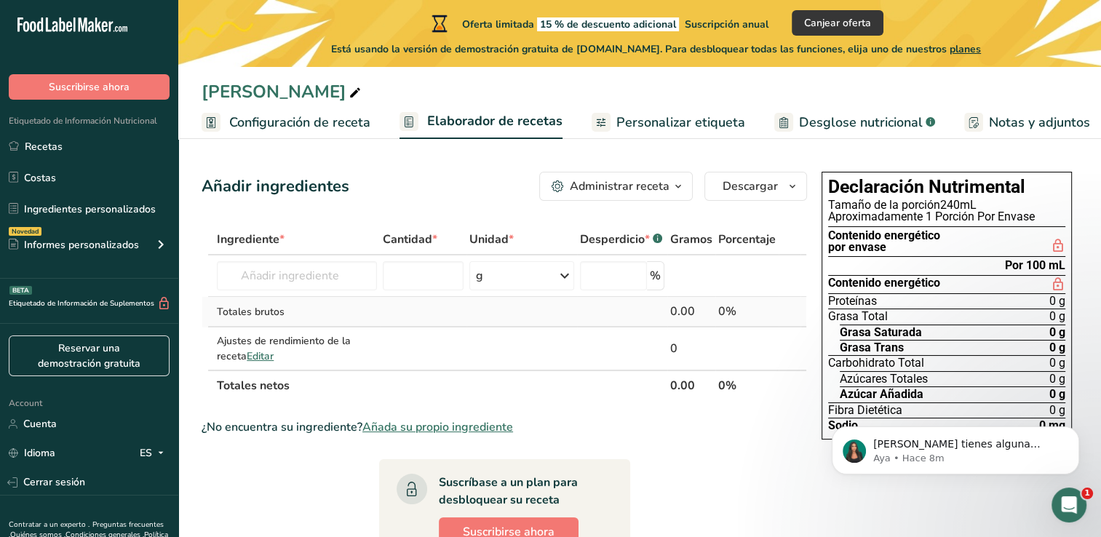
click at [684, 310] on div "0.00" at bounding box center [691, 311] width 42 height 17
click at [696, 311] on div "0.00" at bounding box center [691, 311] width 42 height 17
click at [690, 312] on div "0.00" at bounding box center [691, 311] width 42 height 17
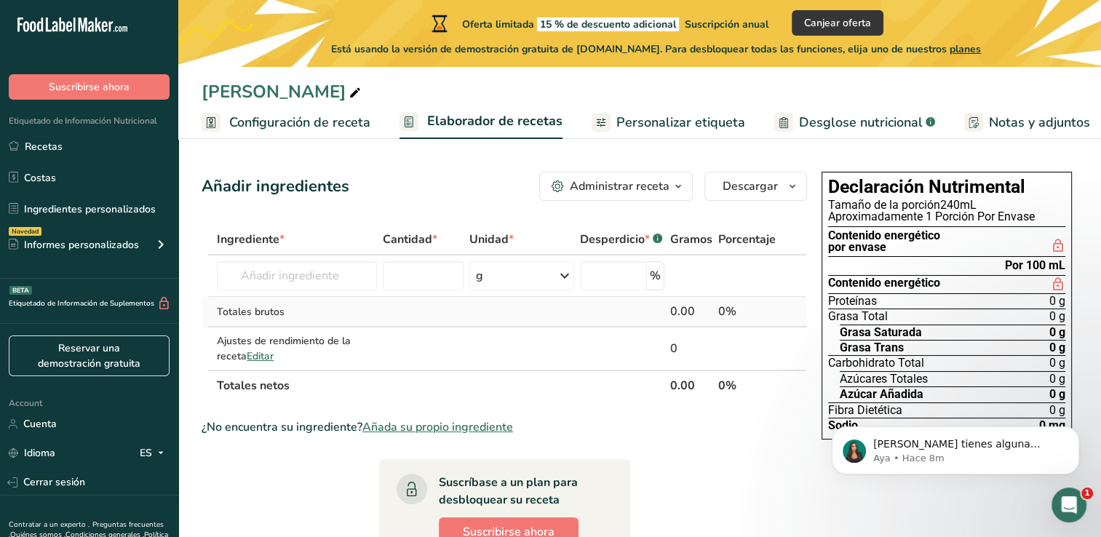
click at [690, 312] on div "0.00" at bounding box center [691, 311] width 42 height 17
click at [672, 343] on div "0" at bounding box center [691, 348] width 42 height 17
click at [678, 346] on div "0" at bounding box center [691, 348] width 42 height 17
click at [273, 385] on th "Totales netos" at bounding box center [440, 385] width 453 height 31
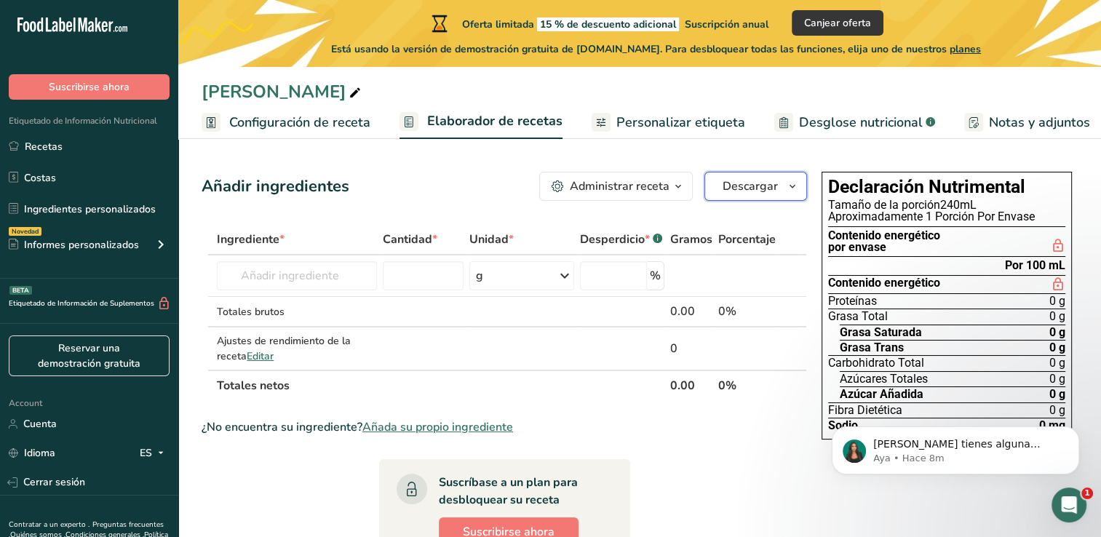
click at [791, 188] on icon "button" at bounding box center [792, 187] width 12 height 18
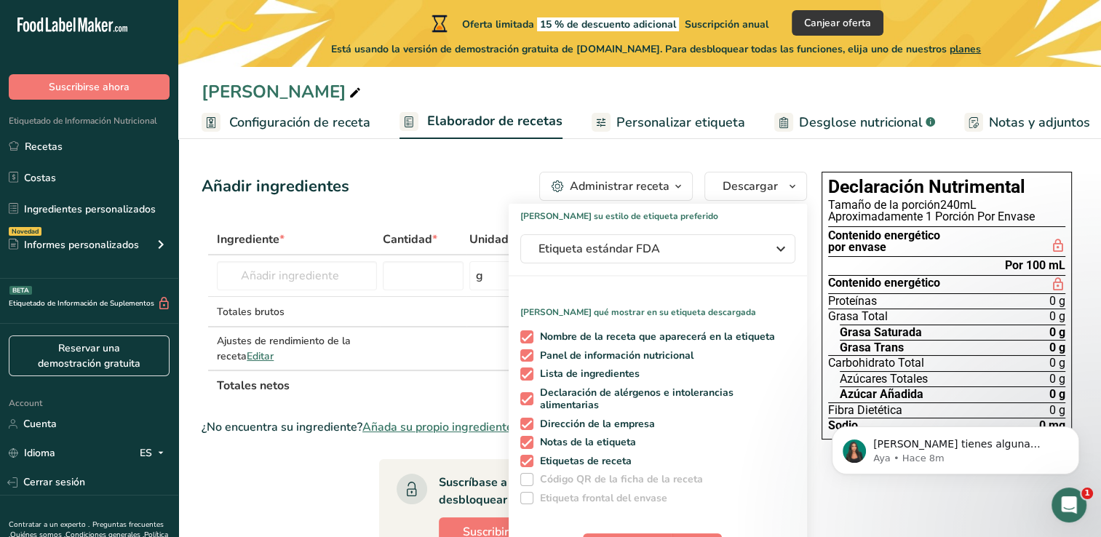
click at [672, 184] on span "button" at bounding box center [677, 186] width 17 height 17
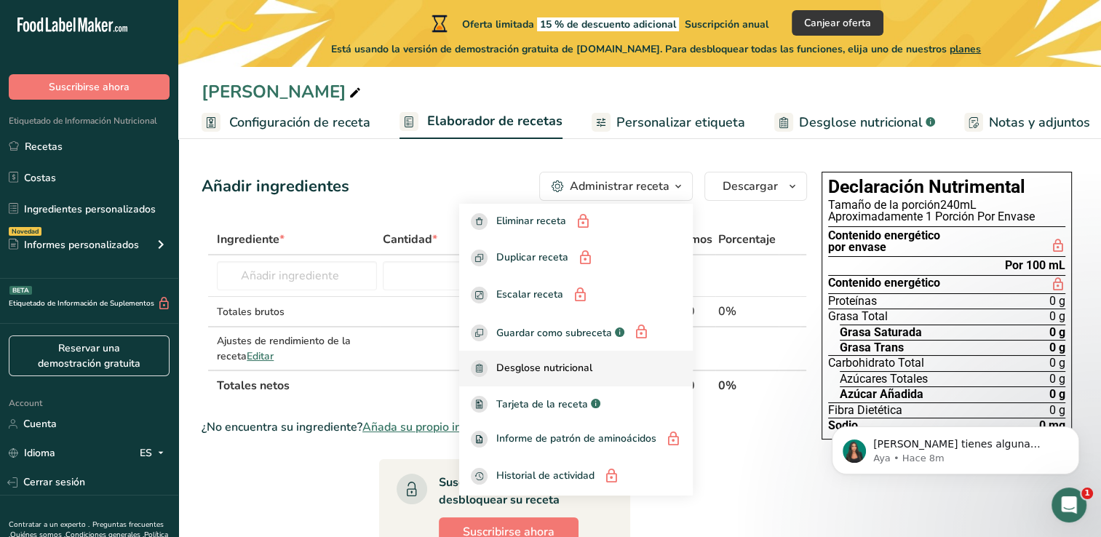
click at [525, 356] on link "Desglose nutricional" at bounding box center [576, 369] width 234 height 36
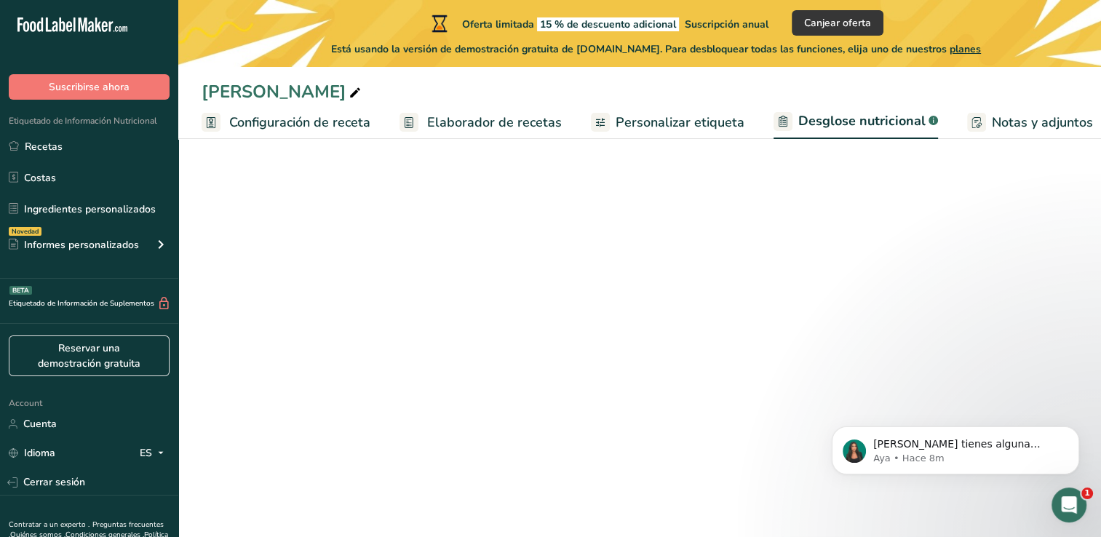
select select "Calories"
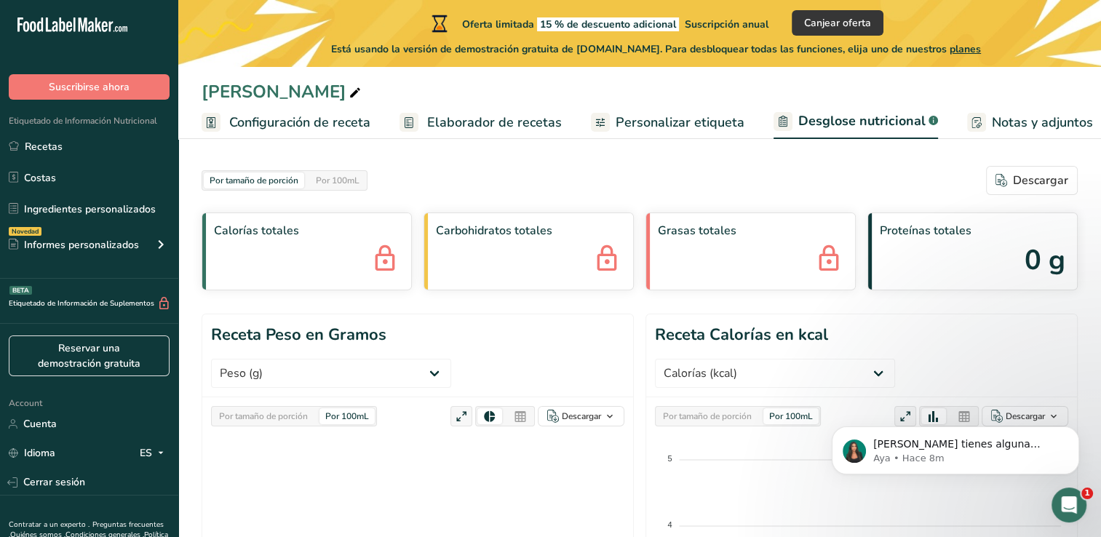
click at [1036, 260] on span "0 g" at bounding box center [1044, 259] width 41 height 41
click at [1029, 261] on span "0 g" at bounding box center [1044, 259] width 41 height 41
drag, startPoint x: 1037, startPoint y: 260, endPoint x: 1016, endPoint y: 260, distance: 20.4
click at [1016, 260] on div "Proteínas totales 0 g" at bounding box center [972, 251] width 210 height 78
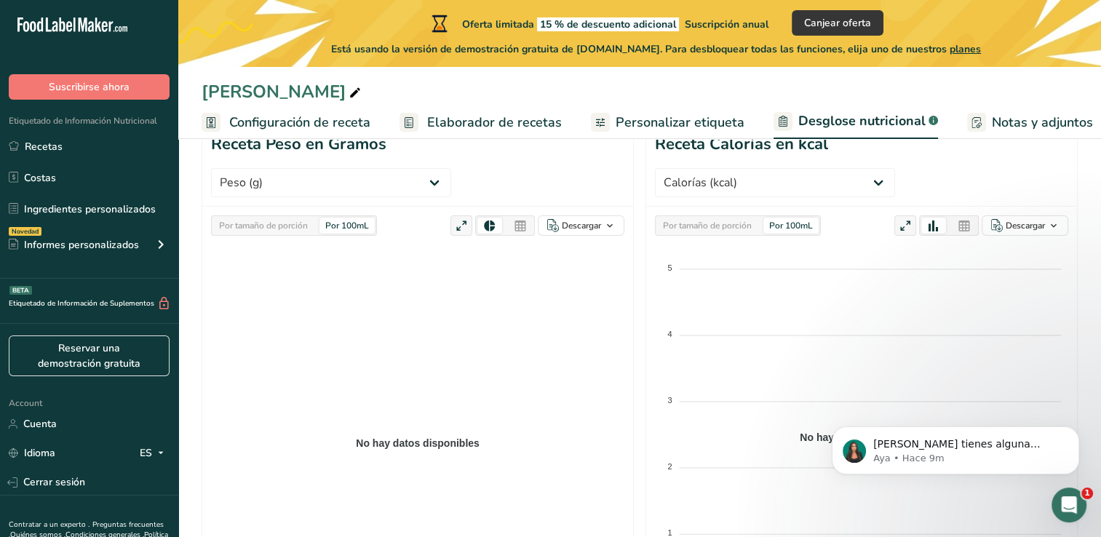
scroll to position [132, 0]
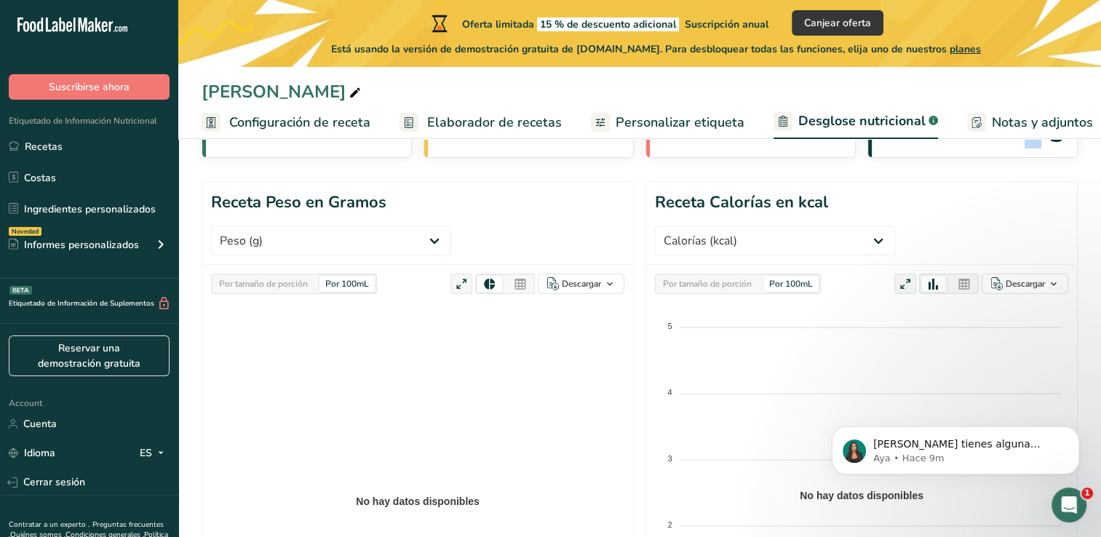
click at [722, 306] on foreignobject at bounding box center [861, 488] width 413 height 364
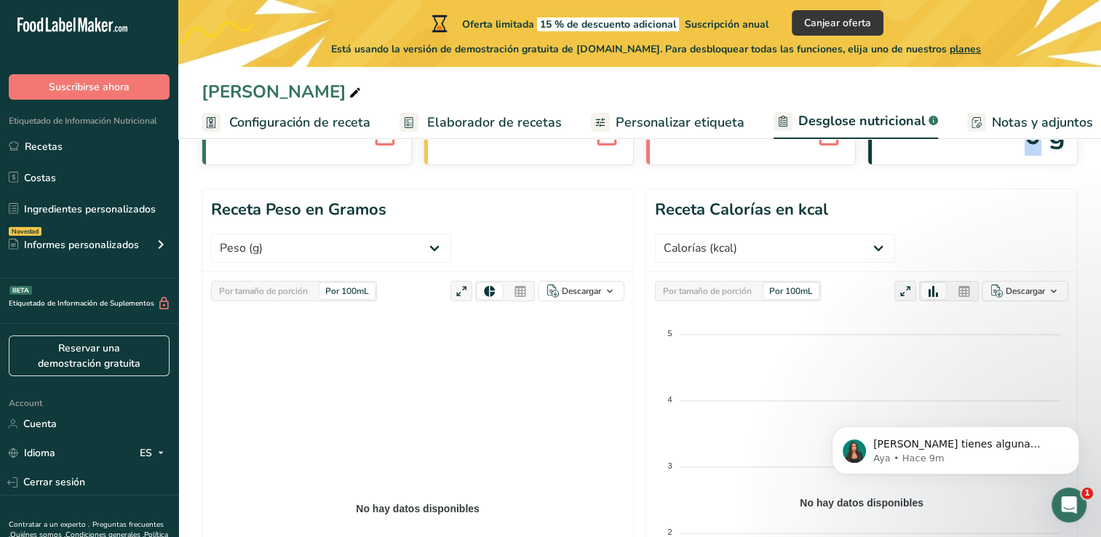
scroll to position [0, 0]
